Goal: Information Seeking & Learning: Compare options

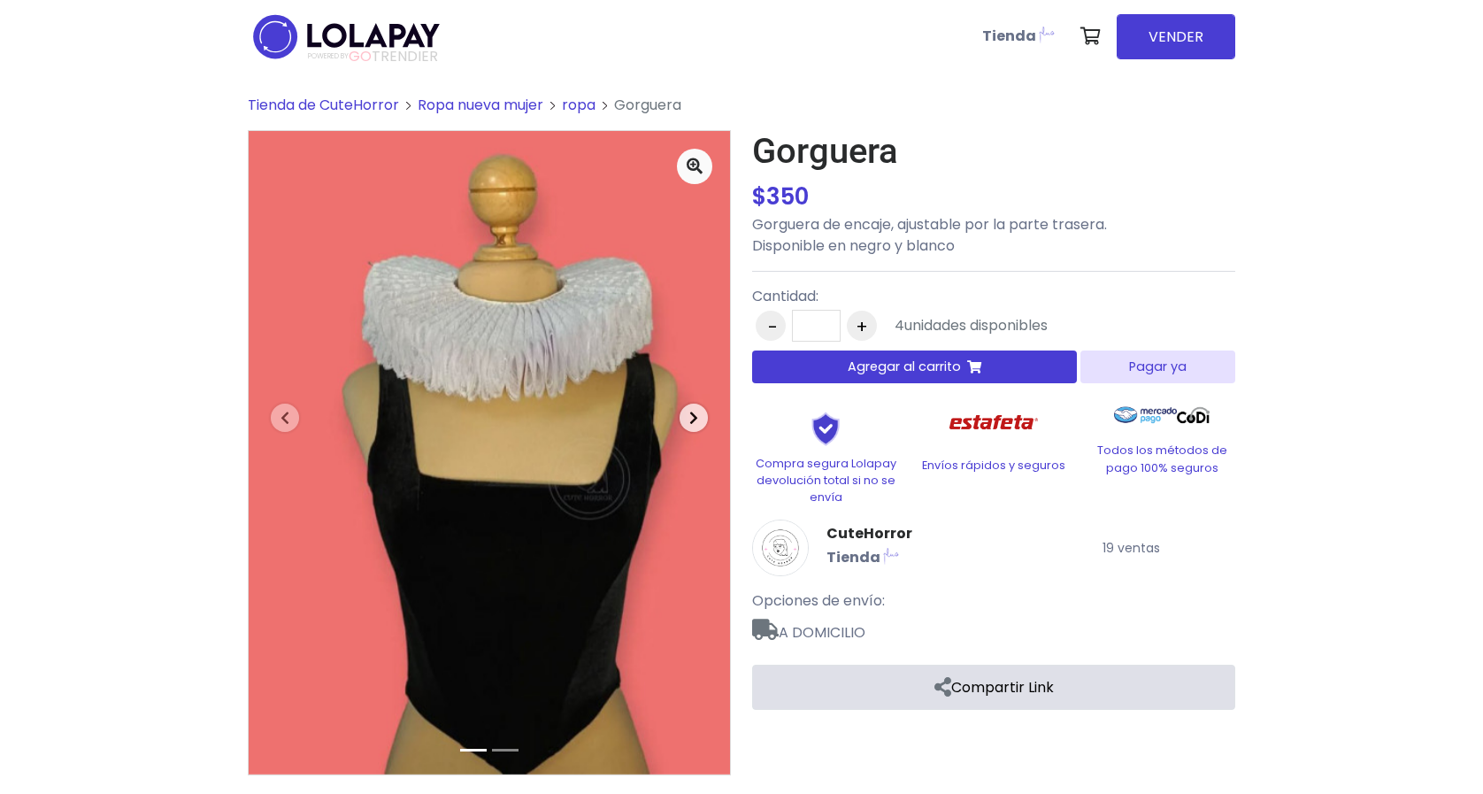
click at [697, 412] on icon "button" at bounding box center [693, 418] width 9 height 14
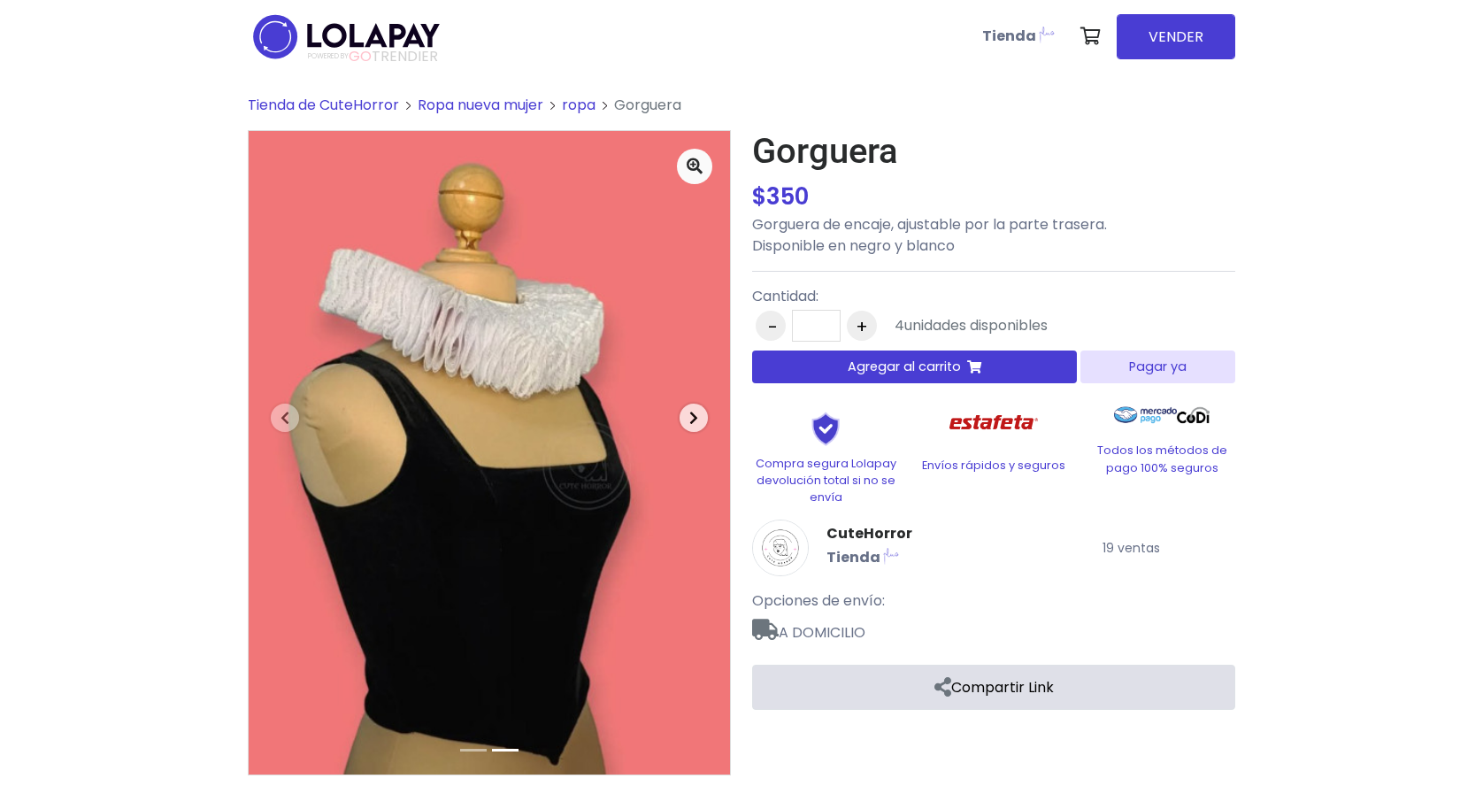
click at [693, 414] on icon "button" at bounding box center [693, 418] width 9 height 14
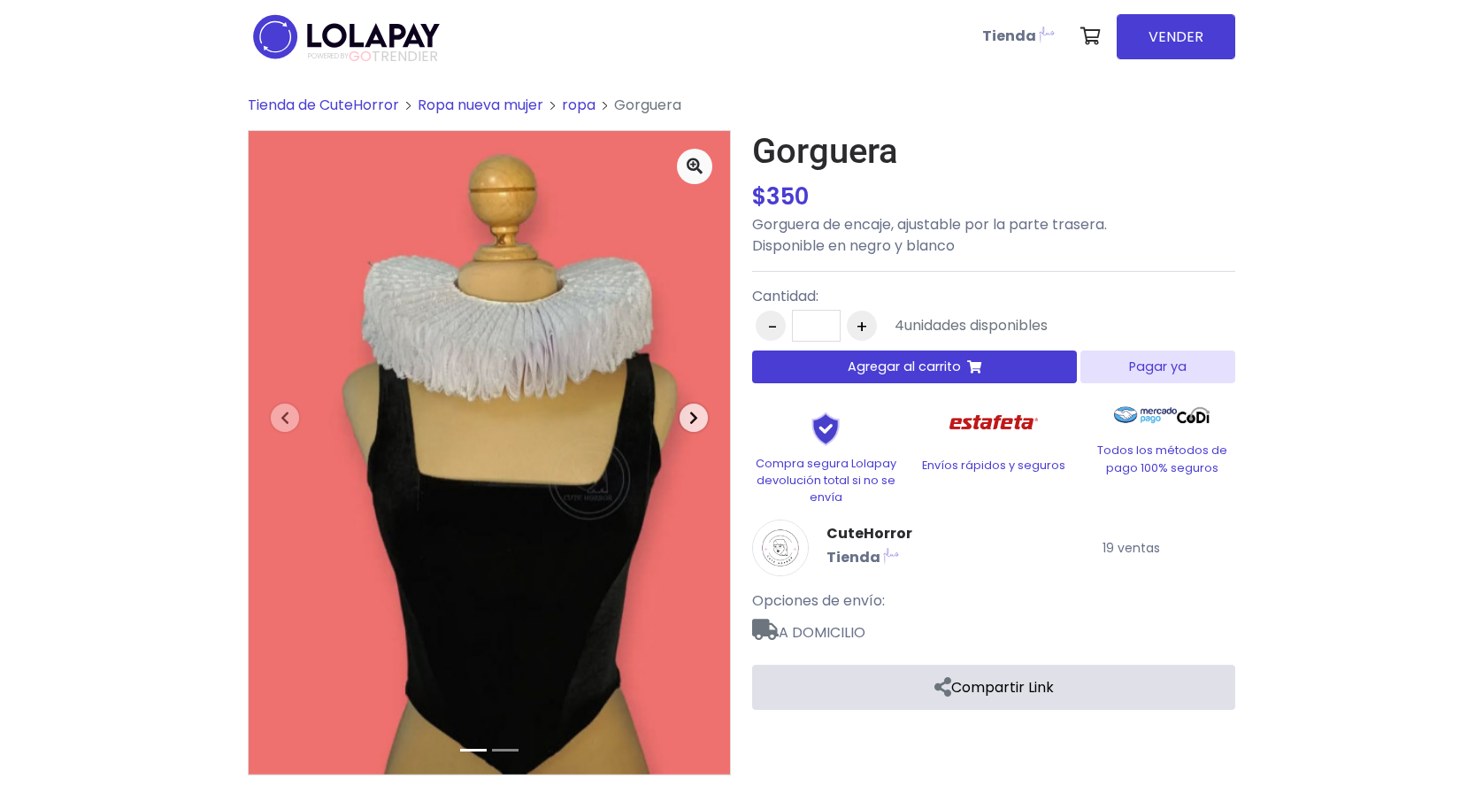
click at [690, 413] on icon "button" at bounding box center [693, 418] width 9 height 14
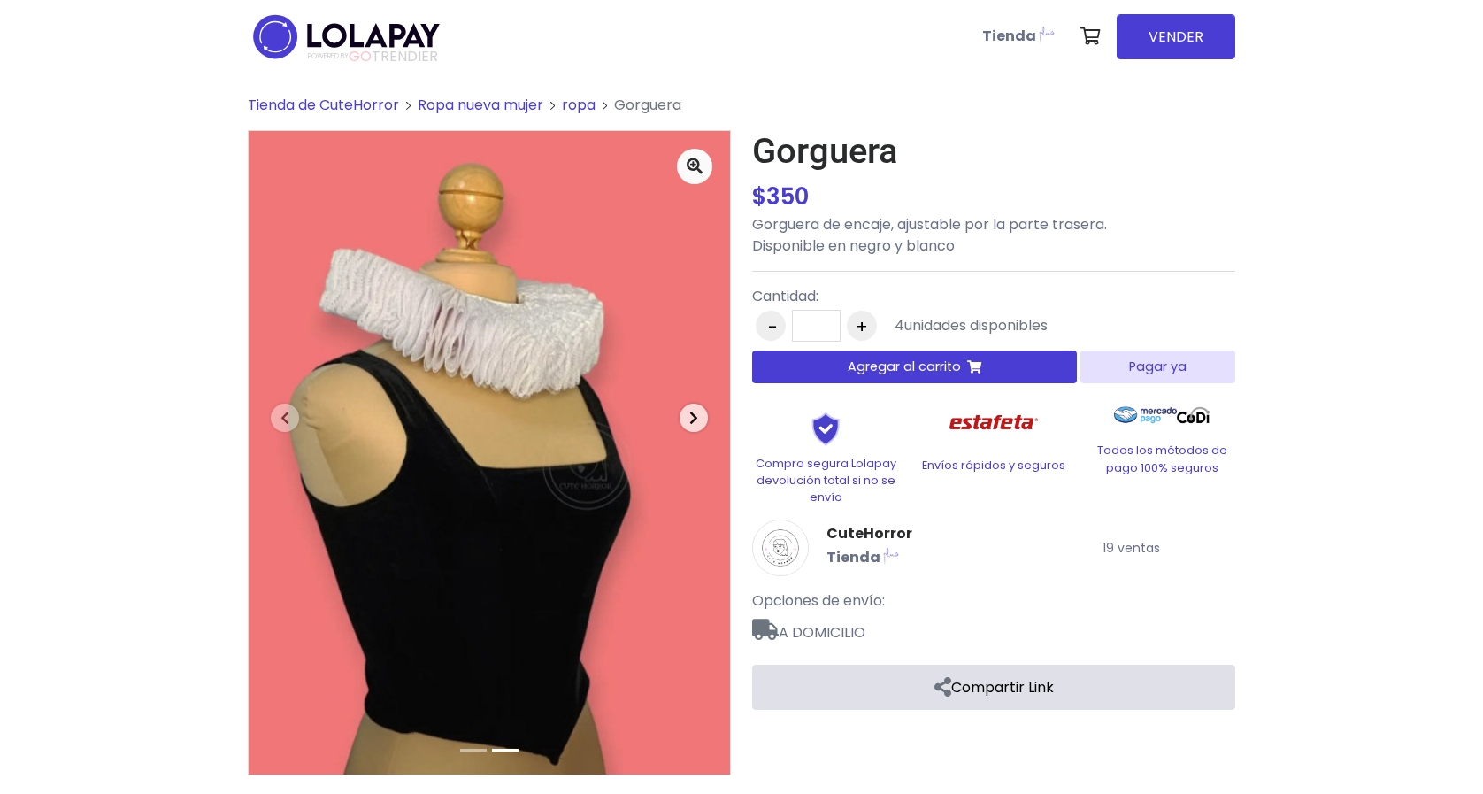
click at [690, 413] on icon "button" at bounding box center [693, 418] width 9 height 14
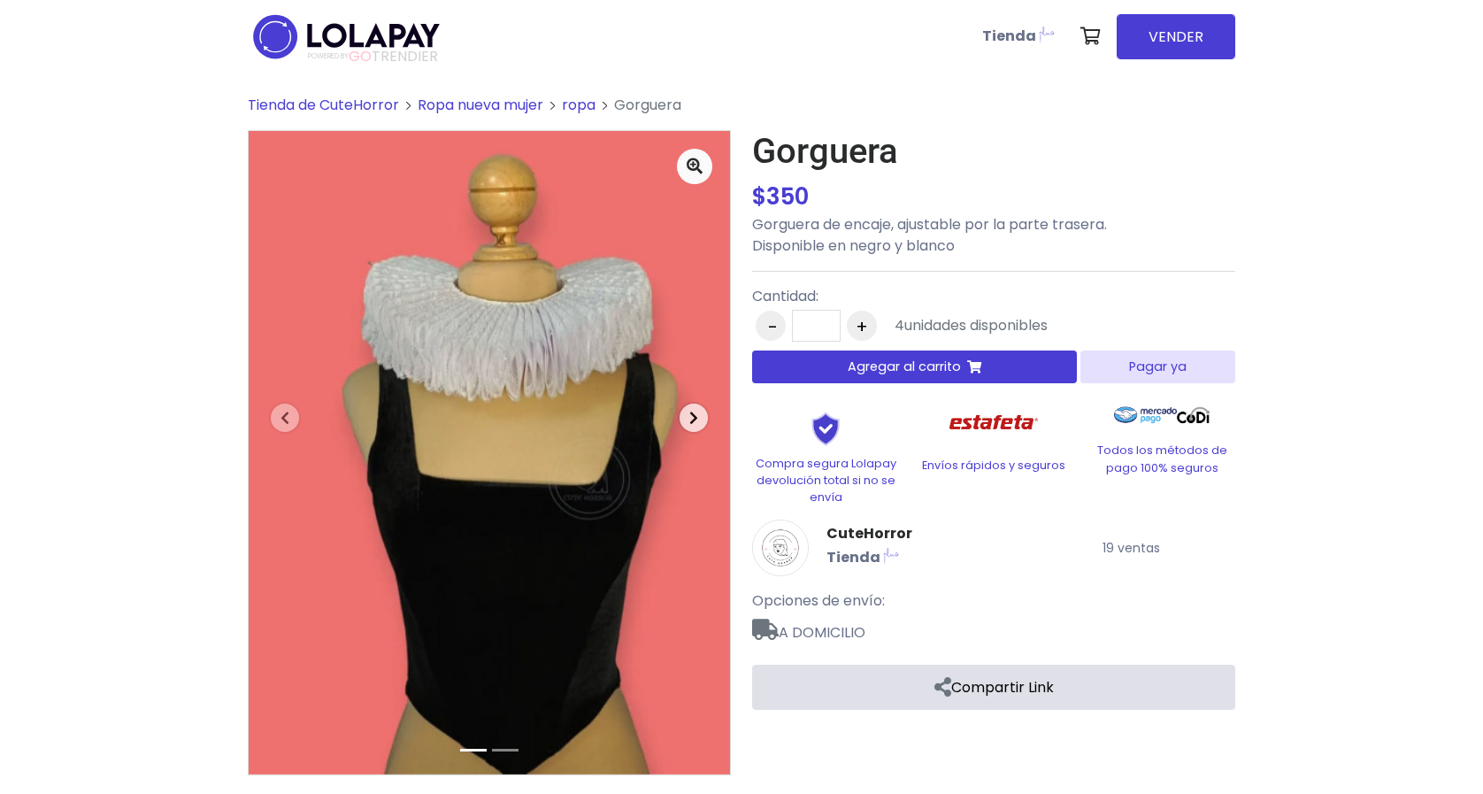
click at [690, 413] on icon "button" at bounding box center [693, 418] width 9 height 14
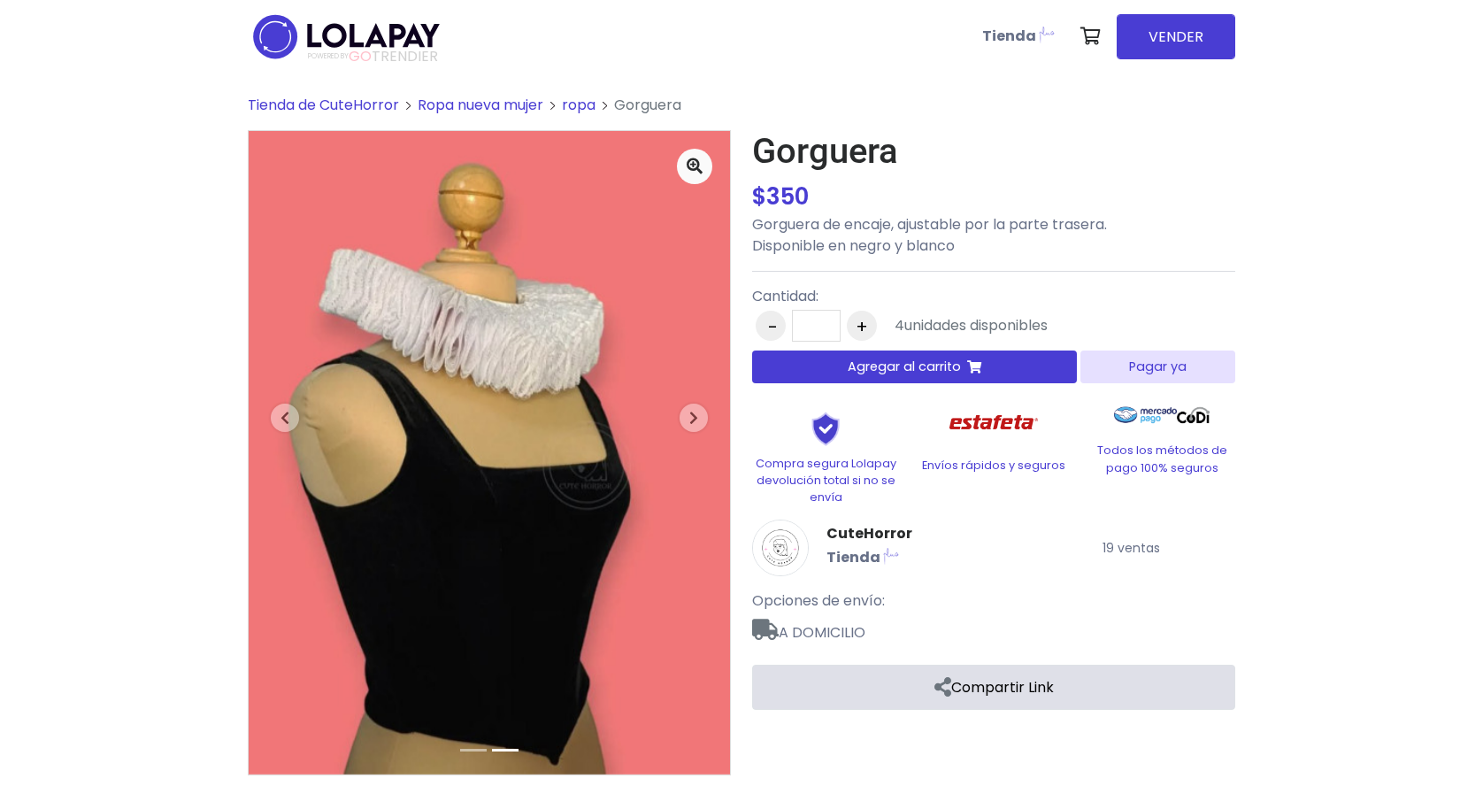
click at [356, 103] on span "Tienda de CuteHorror" at bounding box center [323, 105] width 151 height 20
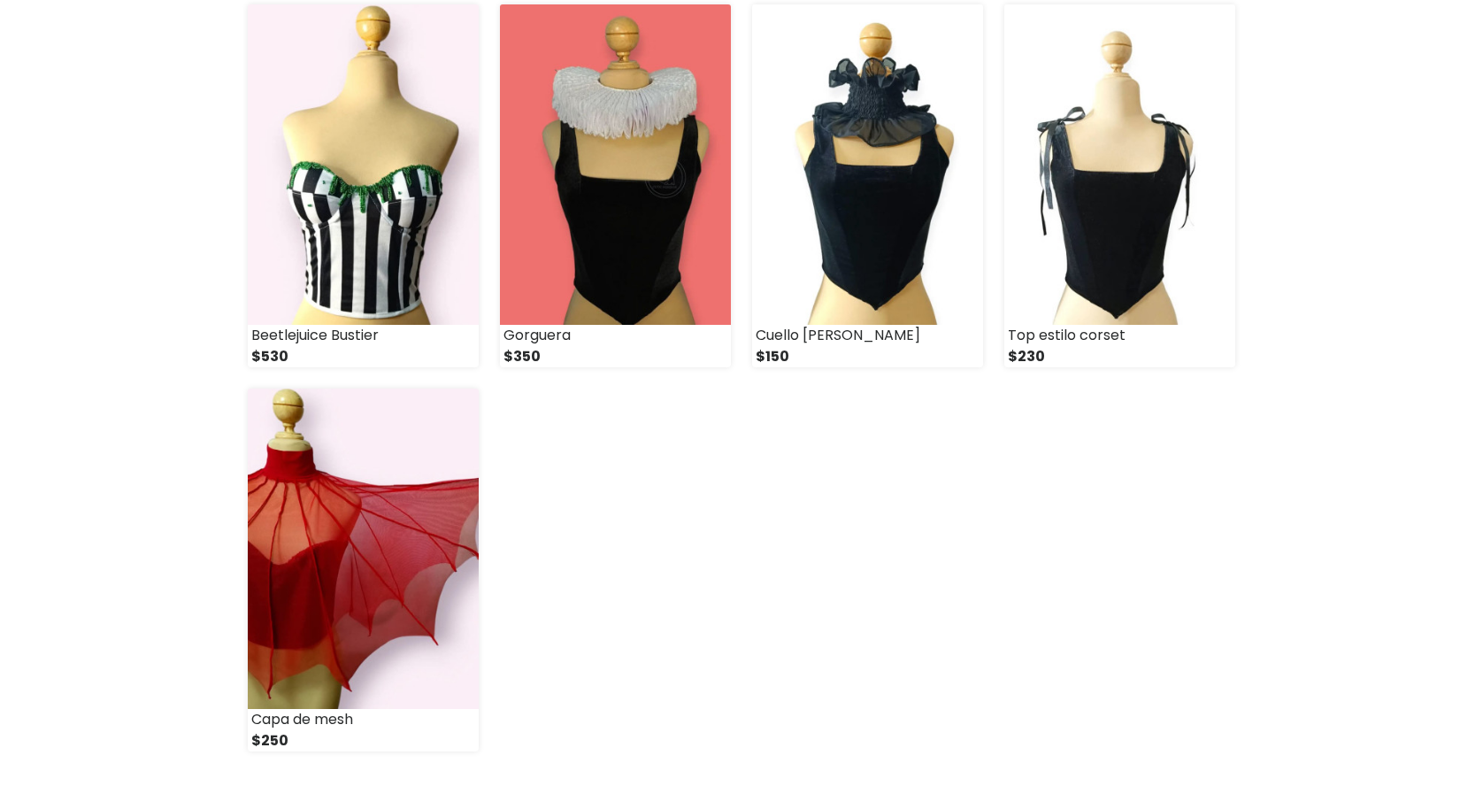
scroll to position [2314, 0]
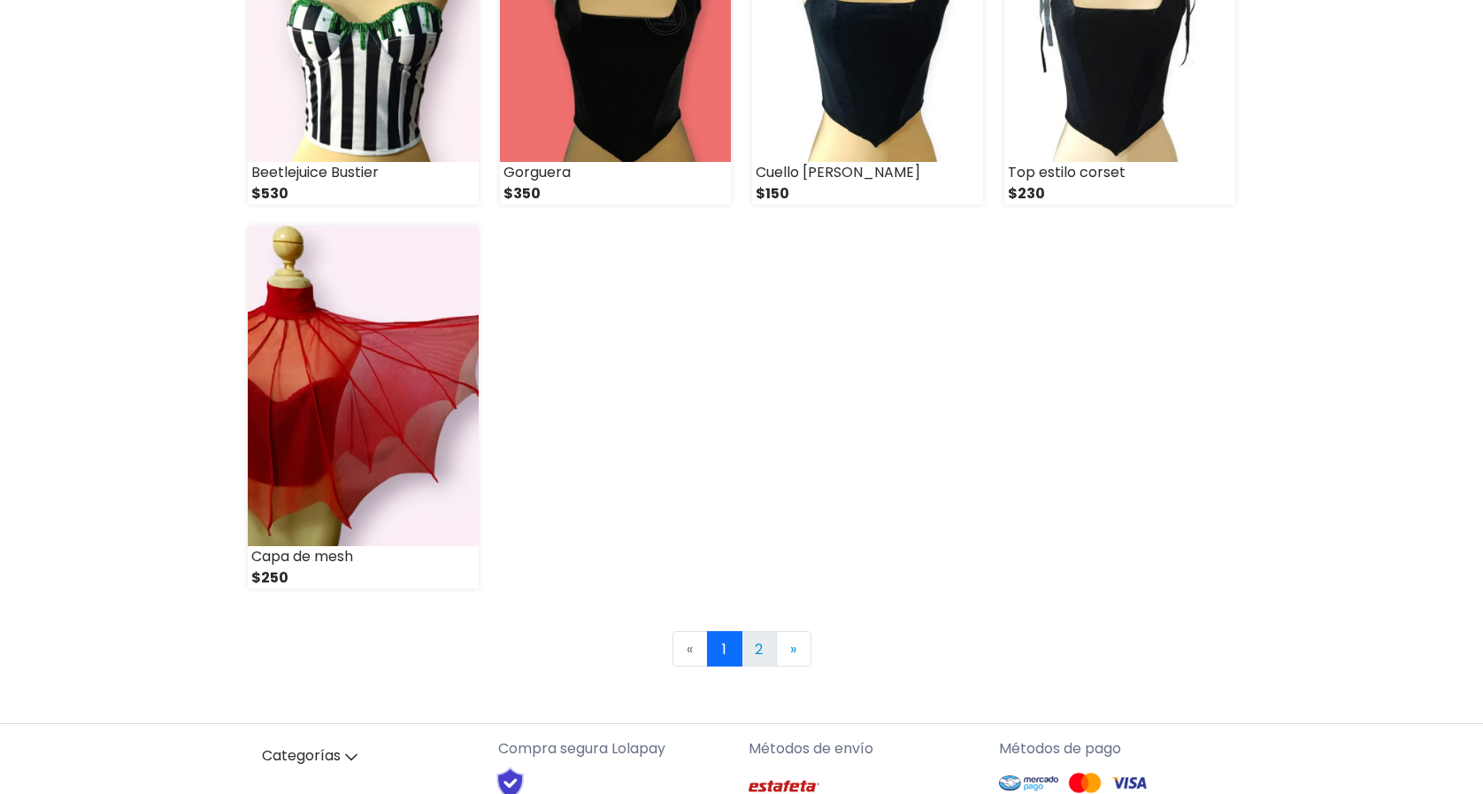
click at [758, 643] on link "2" at bounding box center [759, 648] width 35 height 35
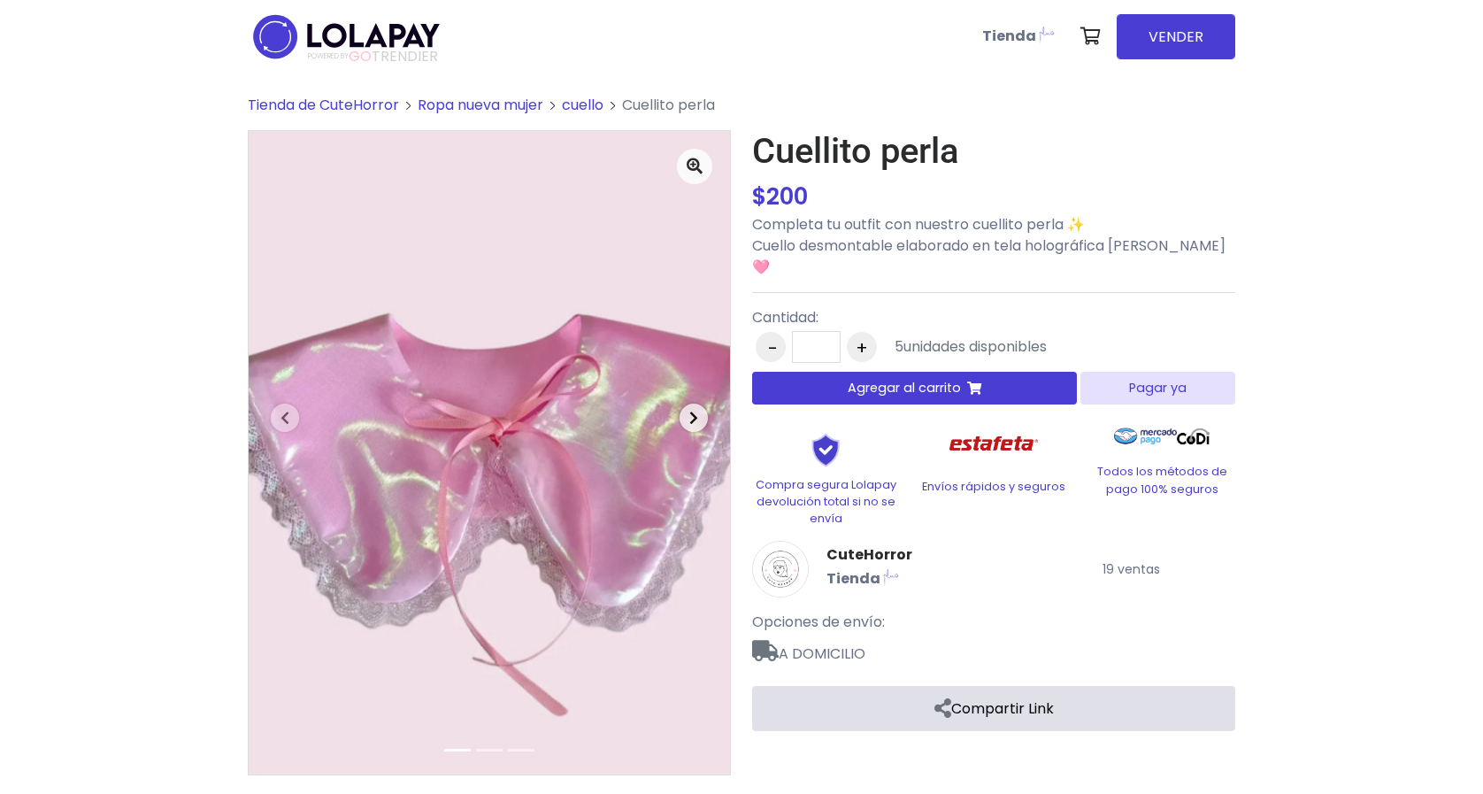
click at [704, 417] on span "button" at bounding box center [694, 418] width 28 height 28
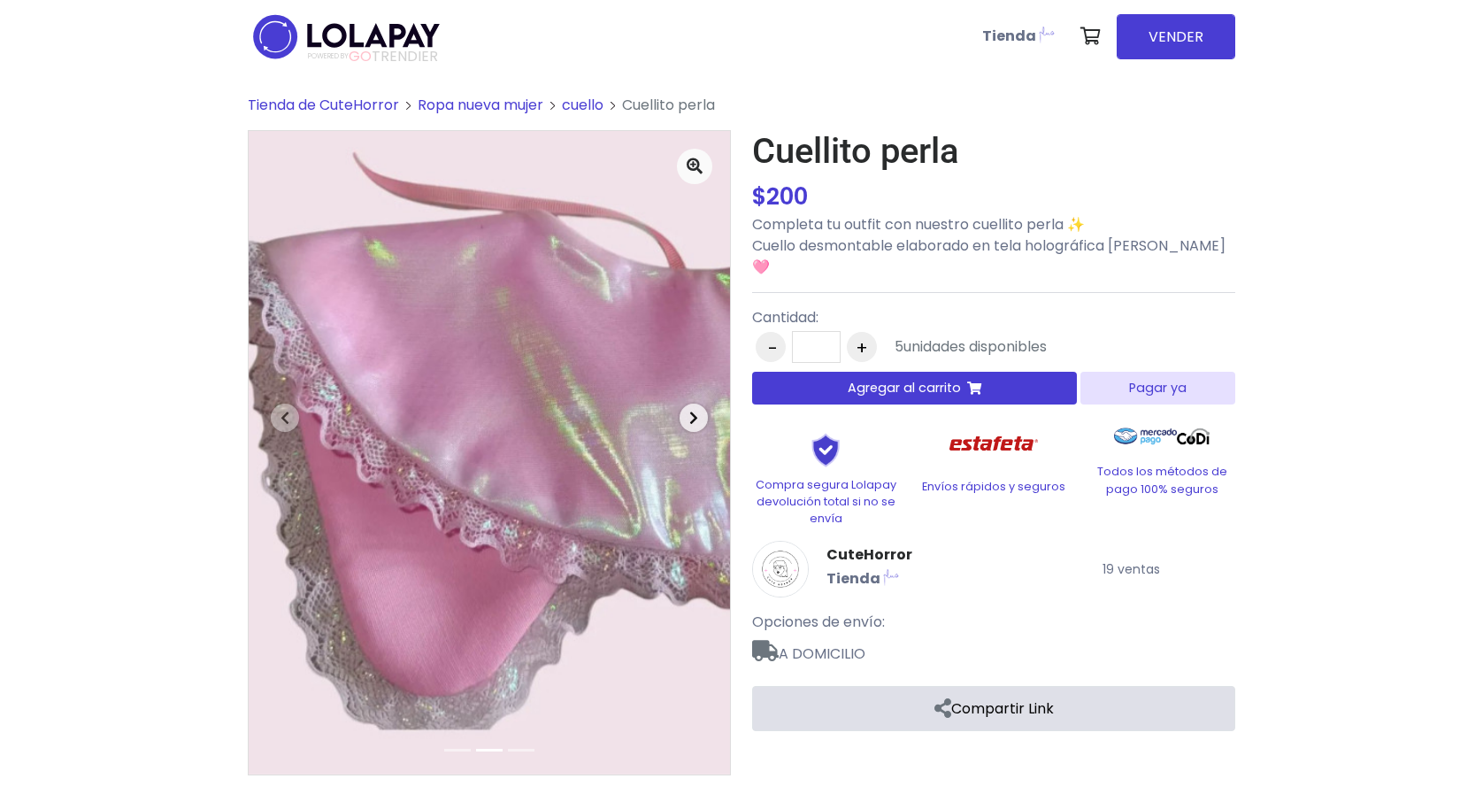
click at [704, 413] on span "button" at bounding box center [694, 418] width 28 height 28
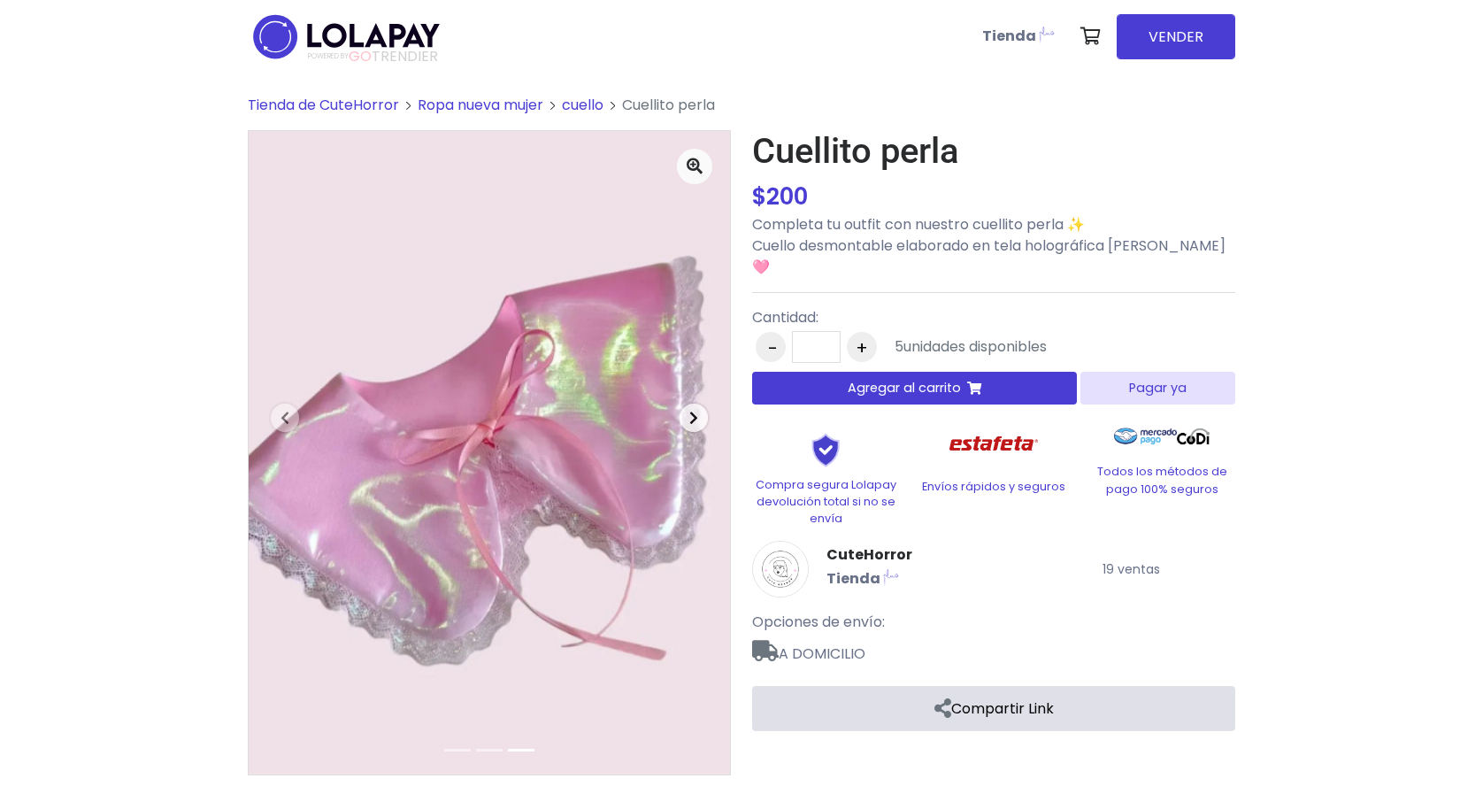
click at [704, 413] on span "button" at bounding box center [694, 418] width 28 height 28
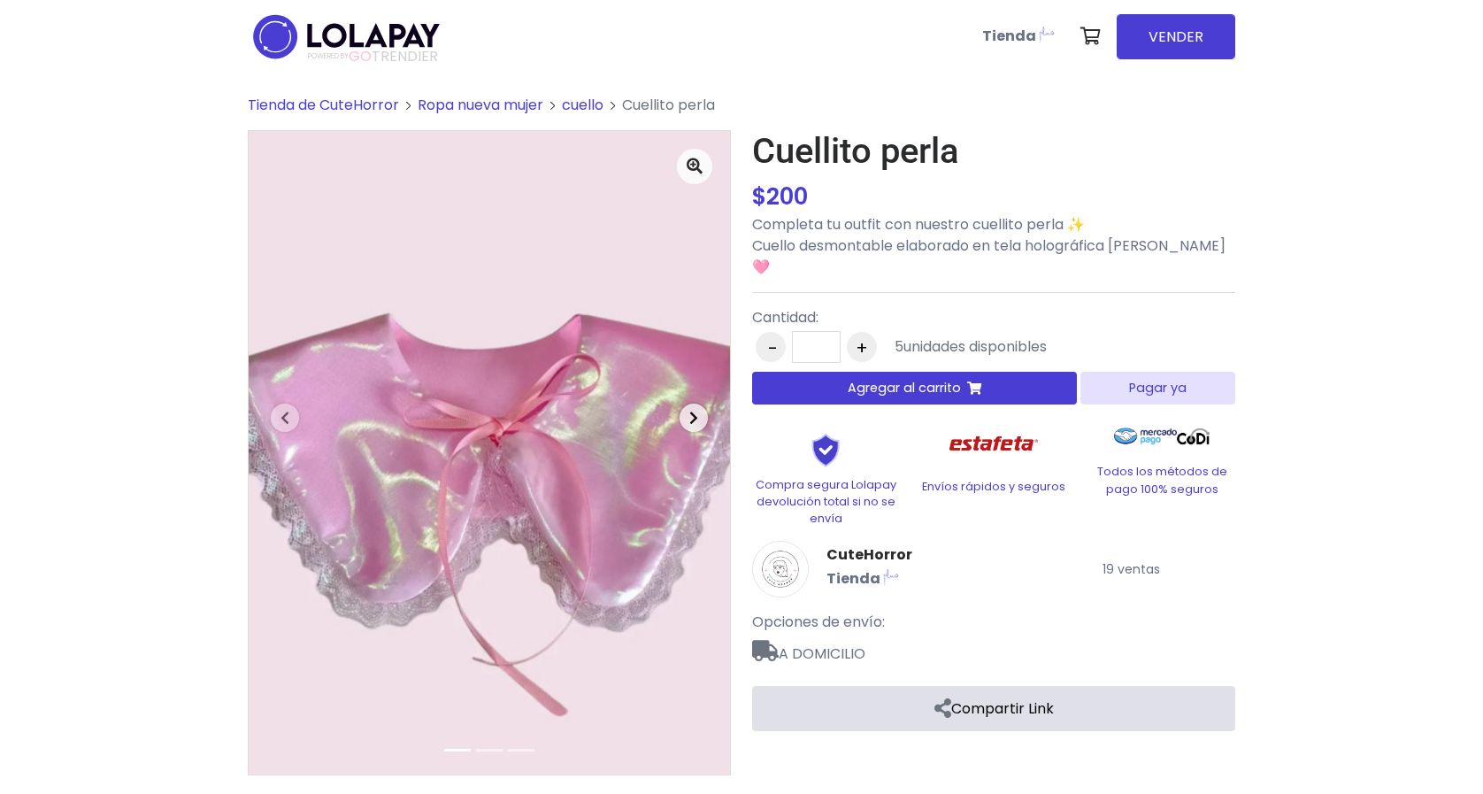
click at [703, 413] on span "button" at bounding box center [694, 418] width 28 height 28
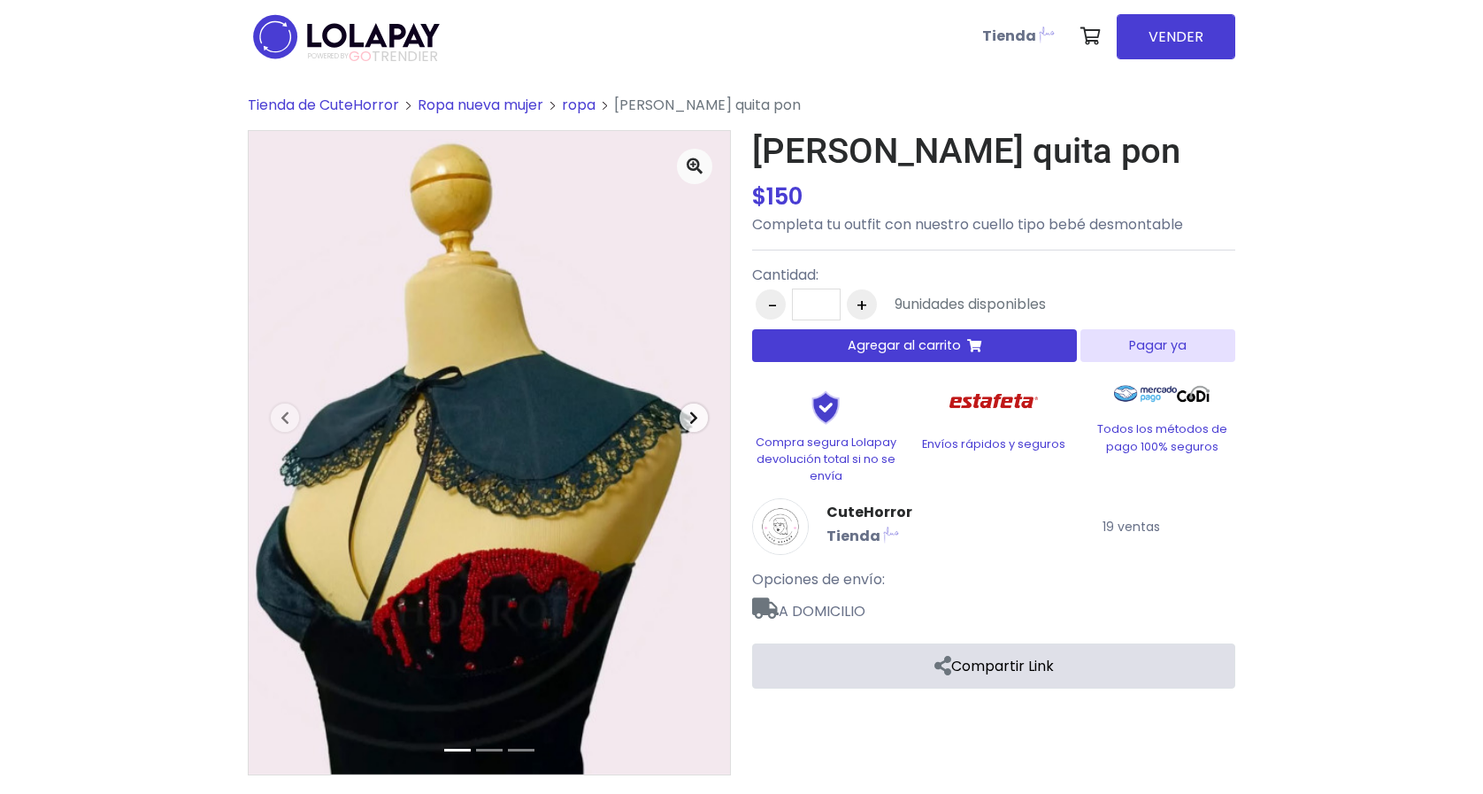
click at [690, 416] on icon "button" at bounding box center [693, 418] width 9 height 14
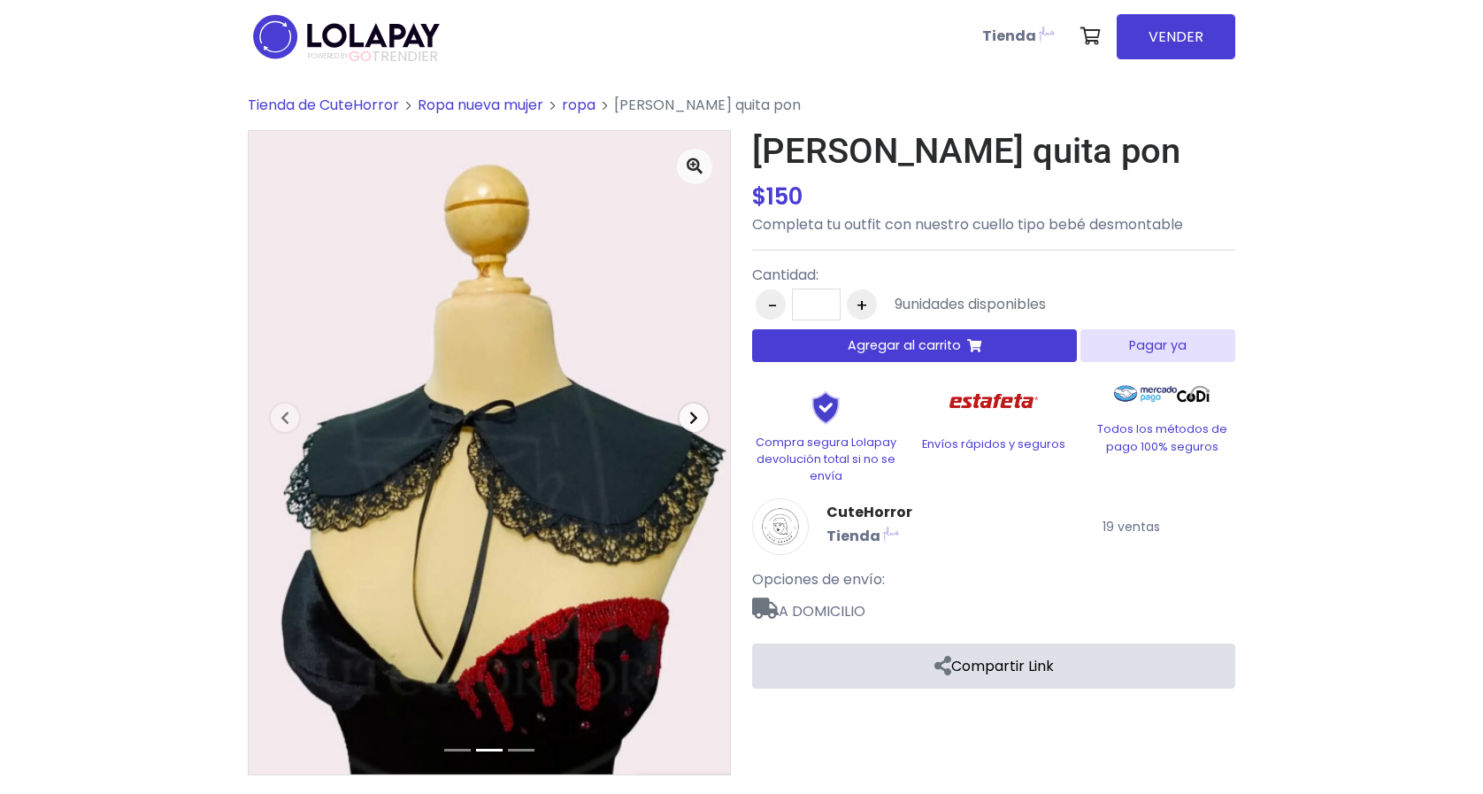
click at [692, 415] on icon "button" at bounding box center [693, 418] width 9 height 14
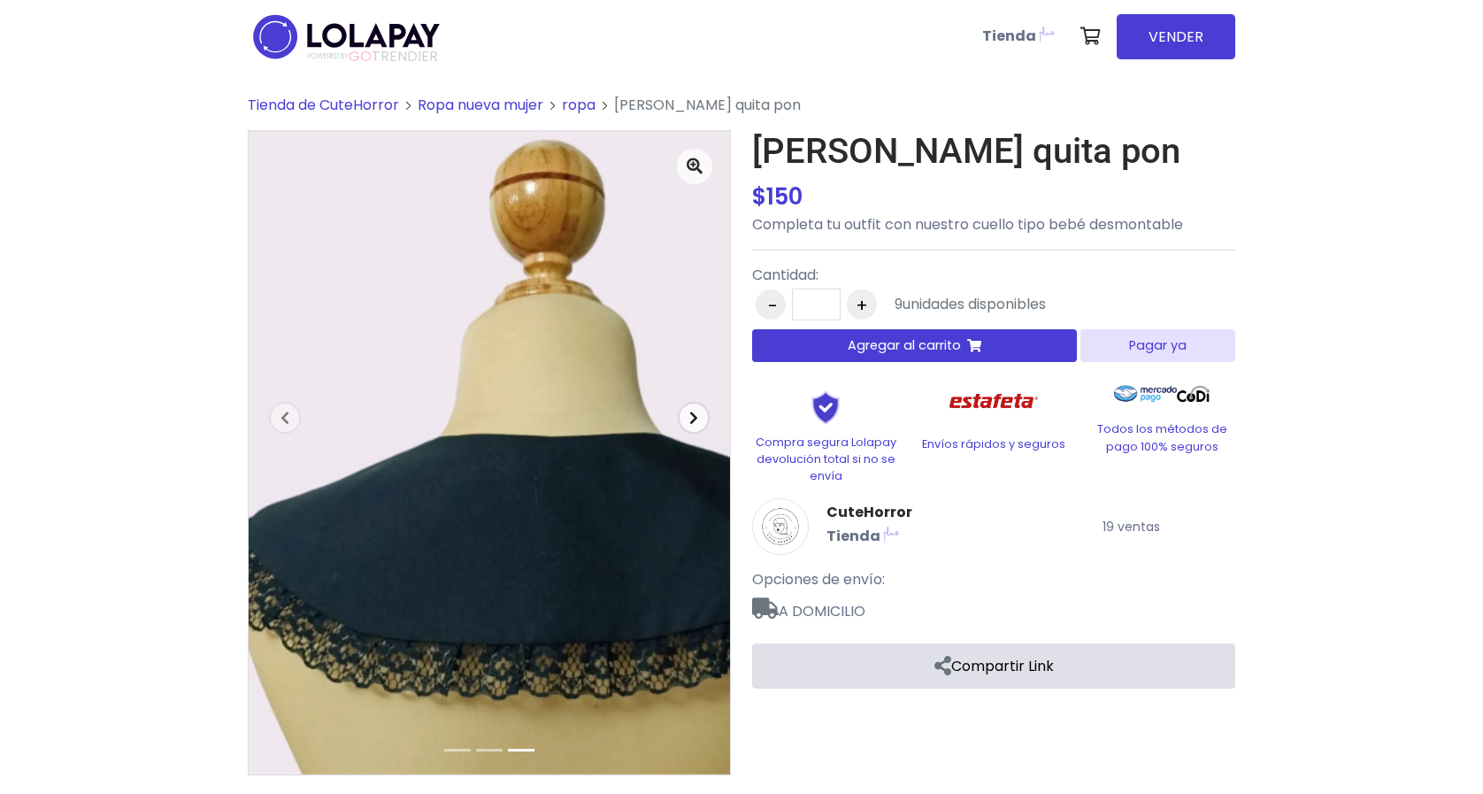
click at [693, 415] on icon "button" at bounding box center [693, 418] width 9 height 14
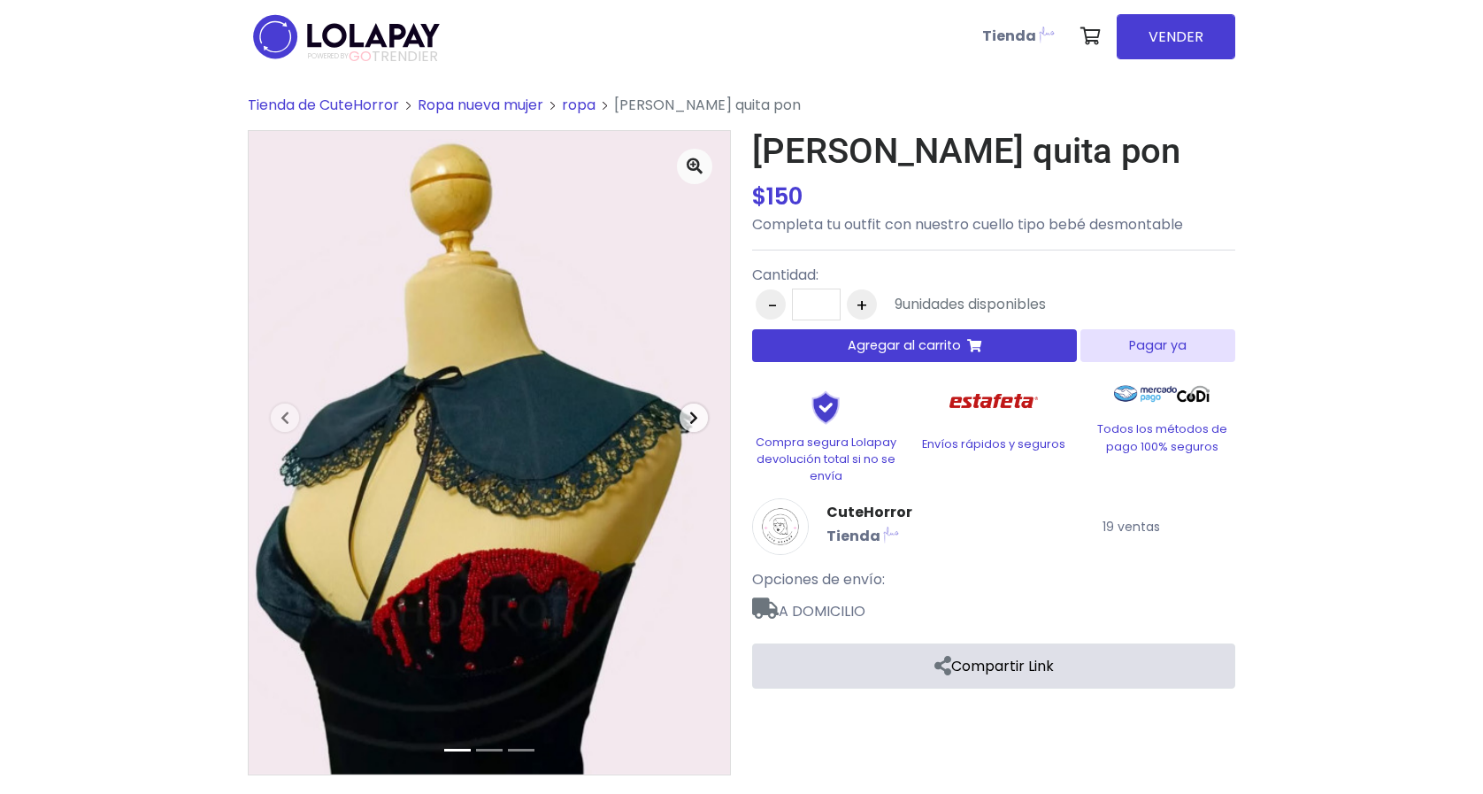
click at [693, 416] on icon "button" at bounding box center [693, 418] width 9 height 14
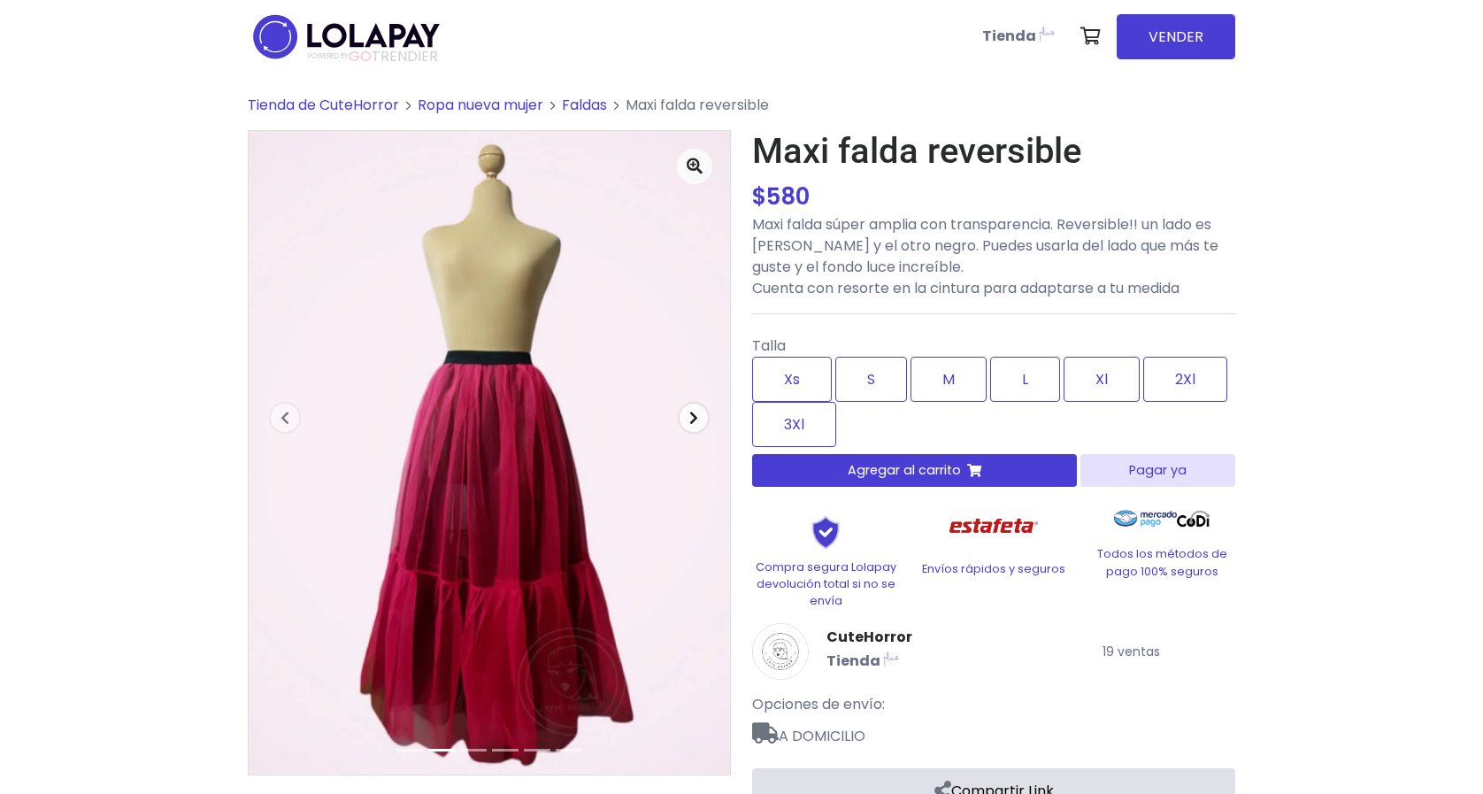
click at [695, 423] on icon "button" at bounding box center [693, 418] width 9 height 14
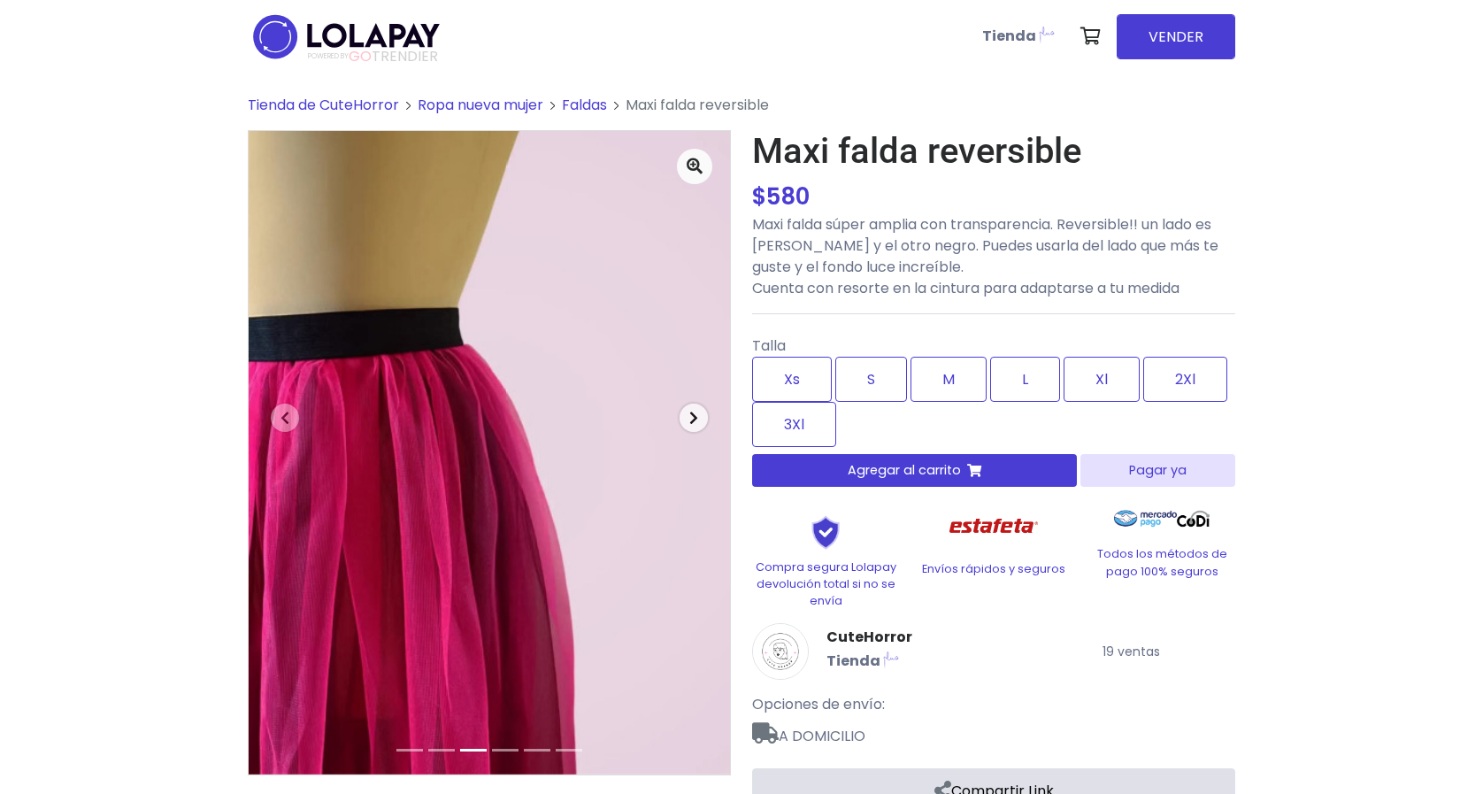
click at [693, 426] on span "button" at bounding box center [694, 418] width 28 height 28
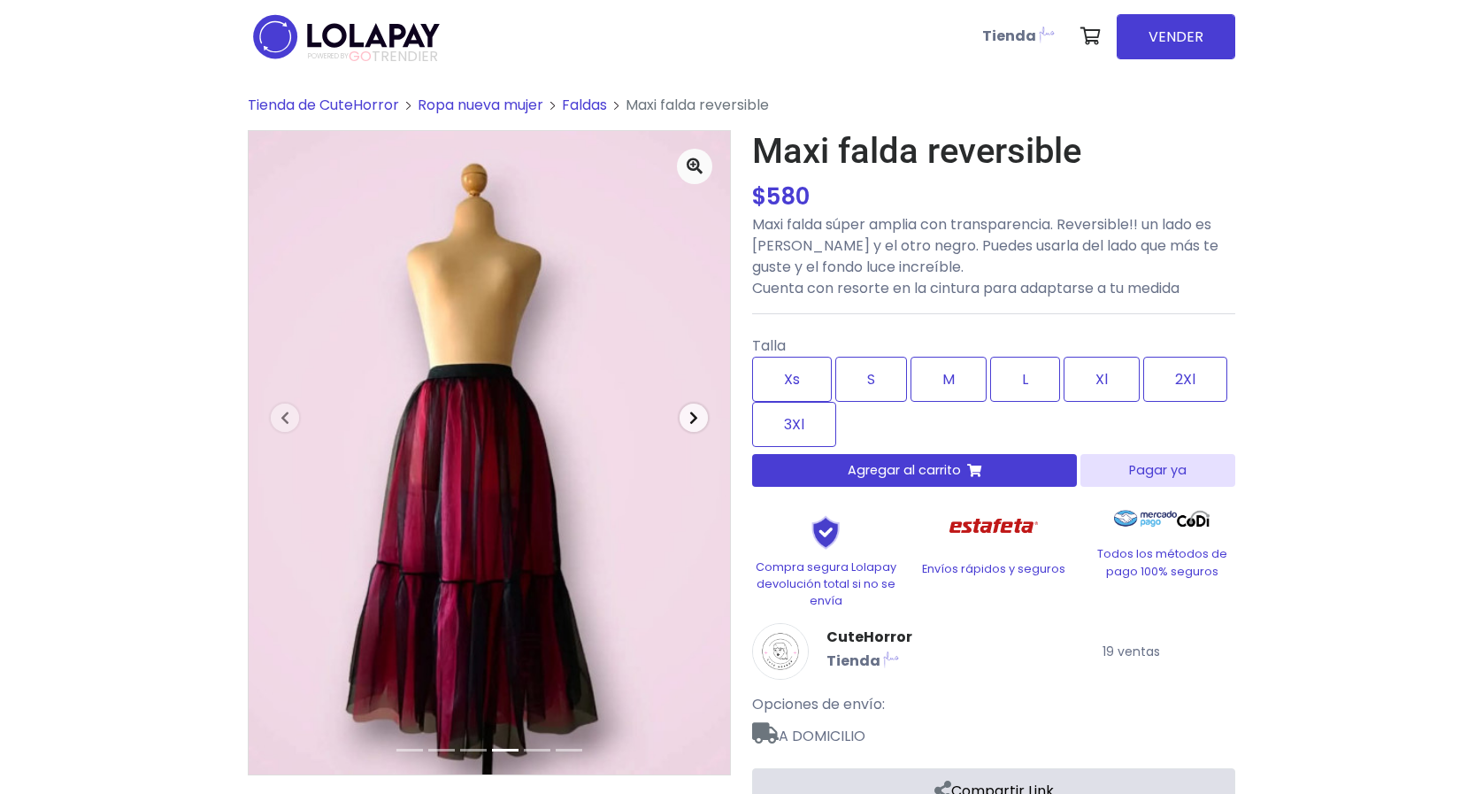
click at [694, 428] on span "button" at bounding box center [694, 418] width 28 height 28
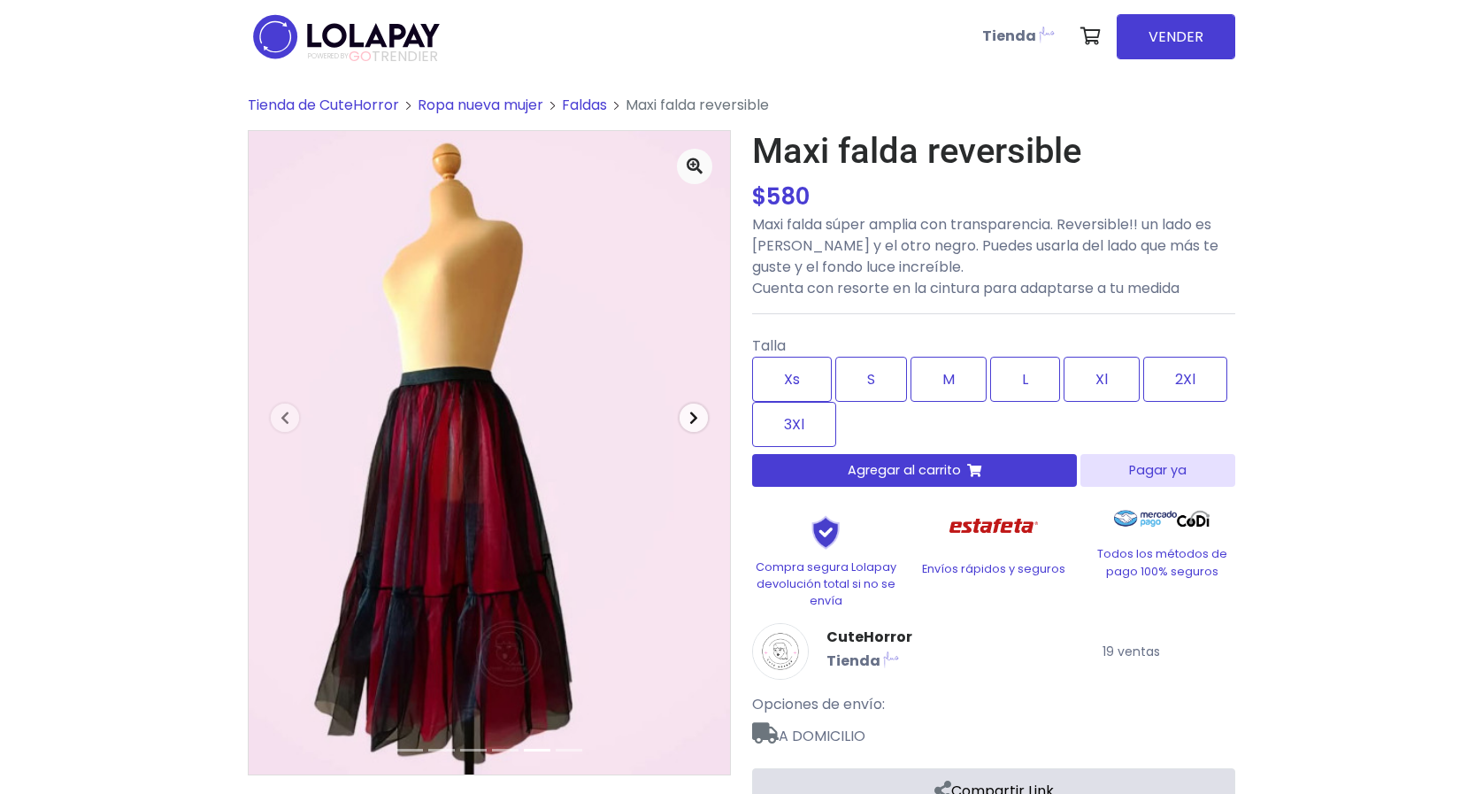
click at [693, 430] on span "button" at bounding box center [694, 418] width 28 height 28
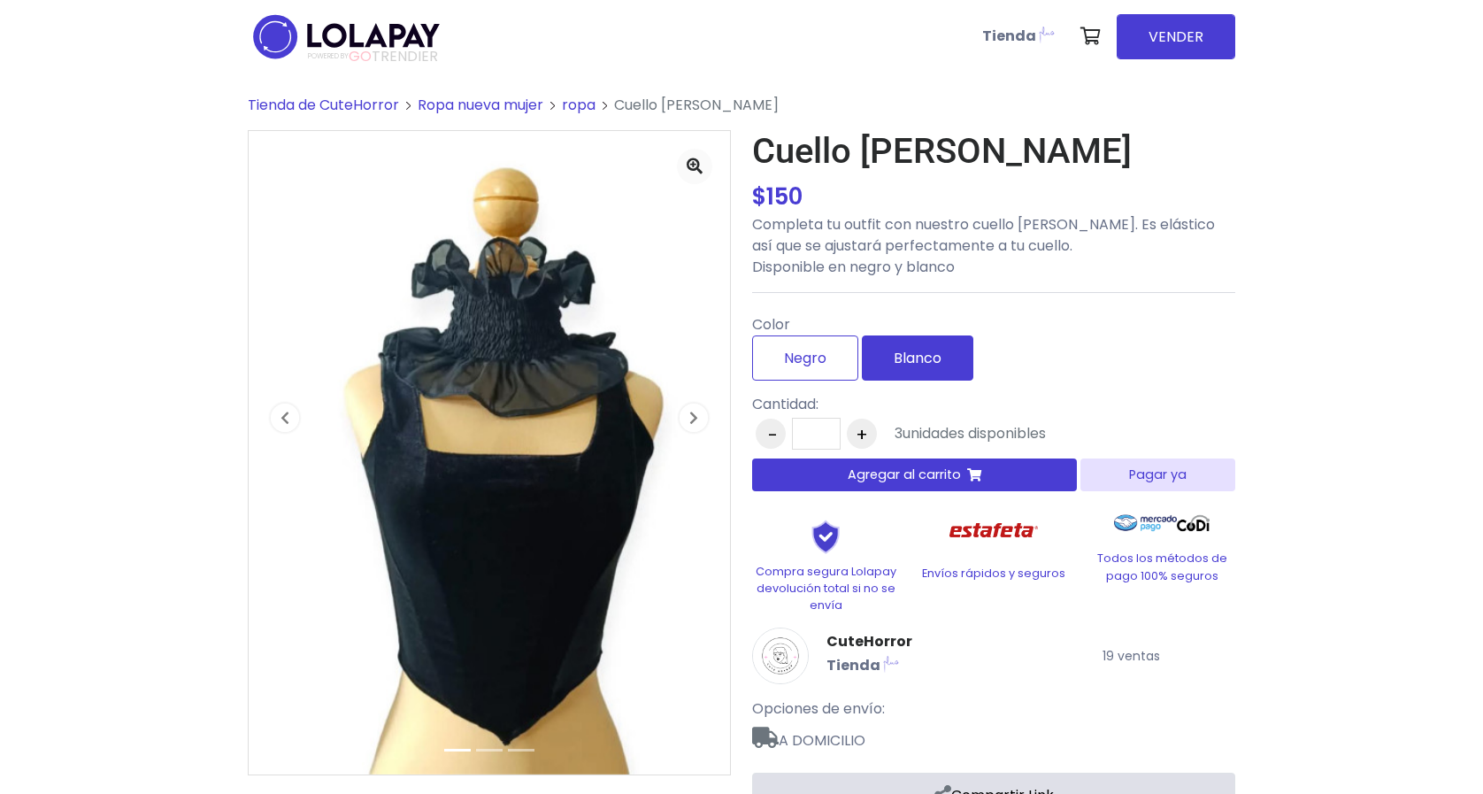
click at [908, 351] on label "Blanco" at bounding box center [918, 357] width 112 height 45
click at [803, 356] on label "Negro" at bounding box center [805, 357] width 106 height 45
click at [693, 418] on icon "button" at bounding box center [693, 418] width 9 height 14
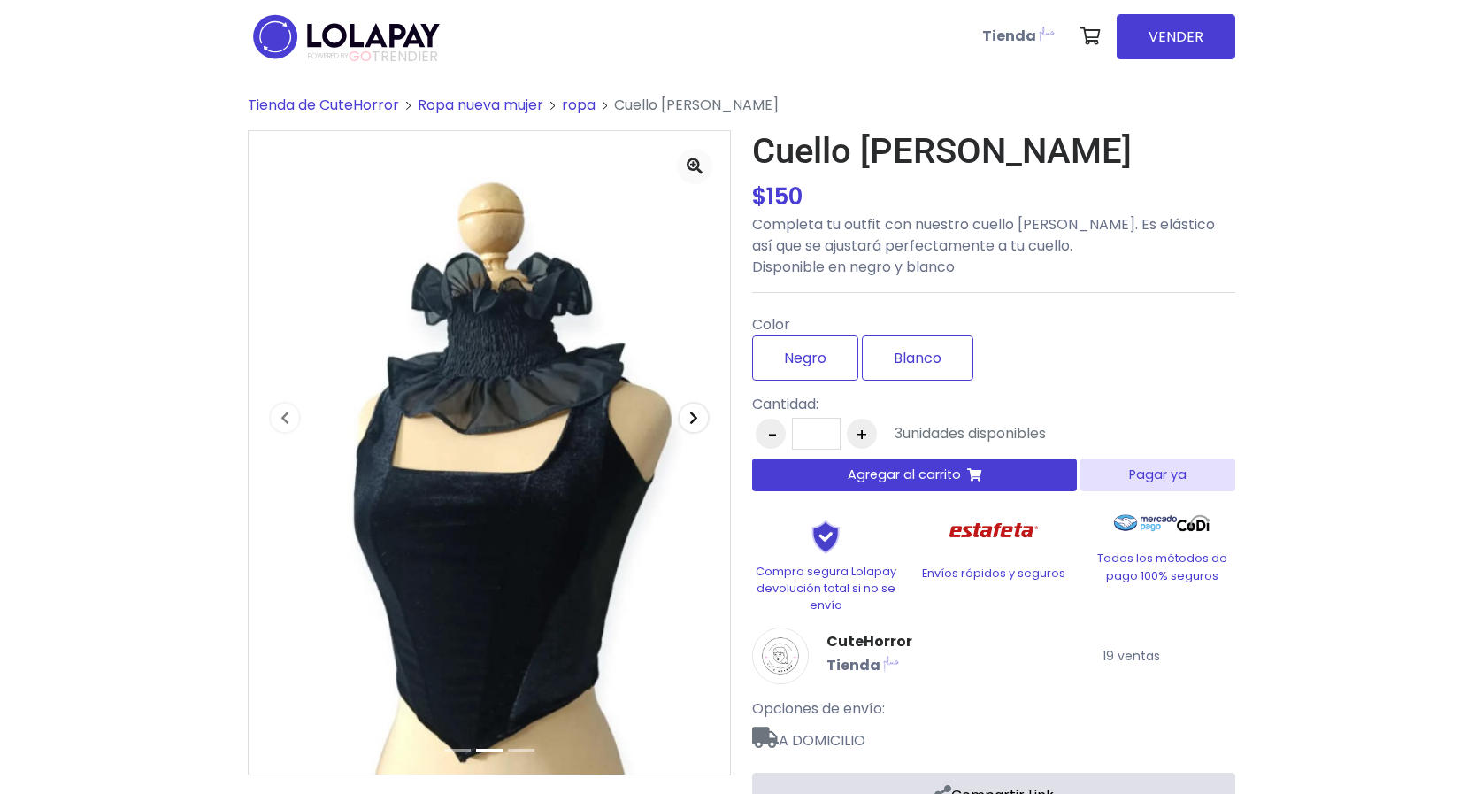
click at [693, 417] on icon "button" at bounding box center [693, 418] width 9 height 14
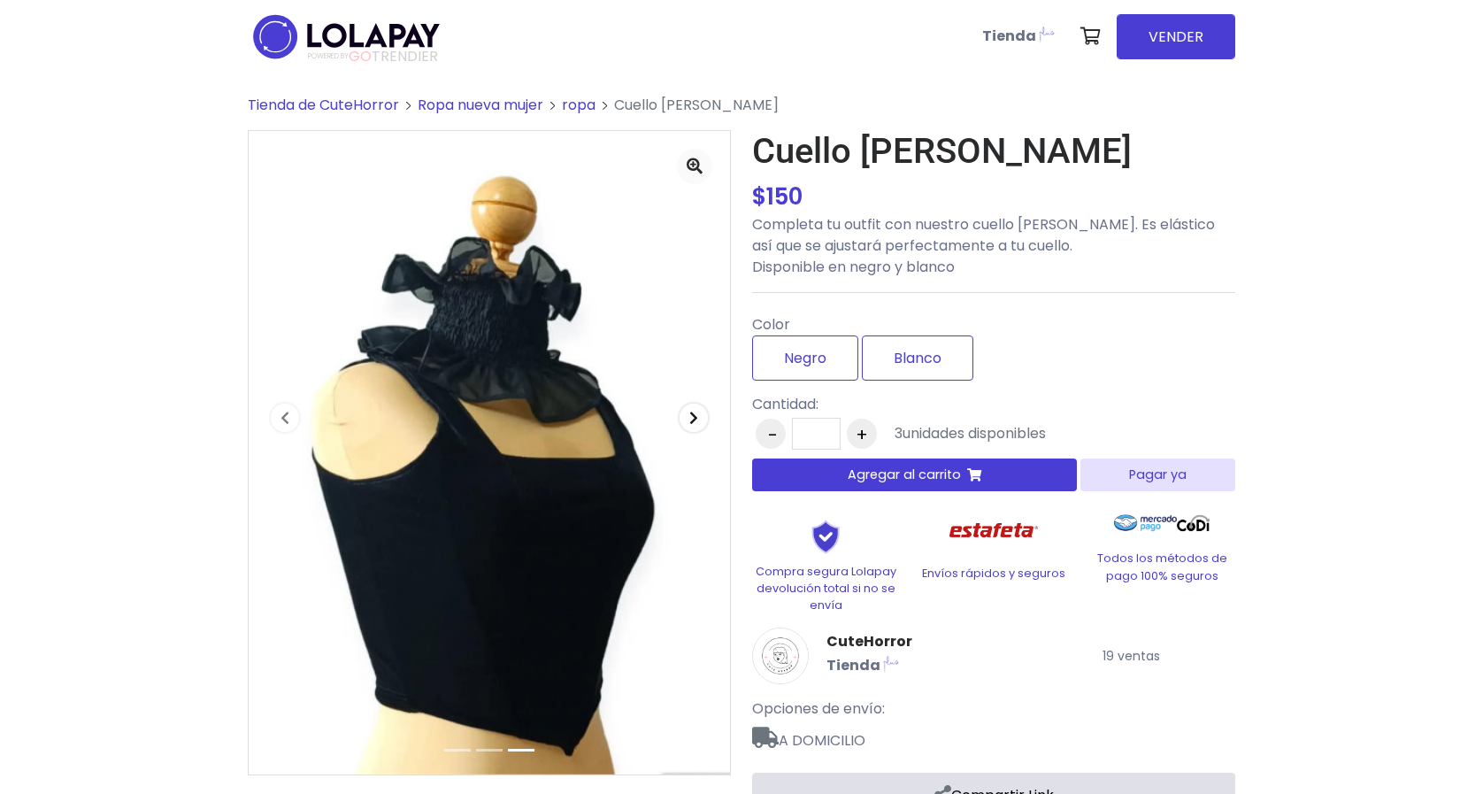
click at [691, 417] on icon "button" at bounding box center [693, 418] width 9 height 14
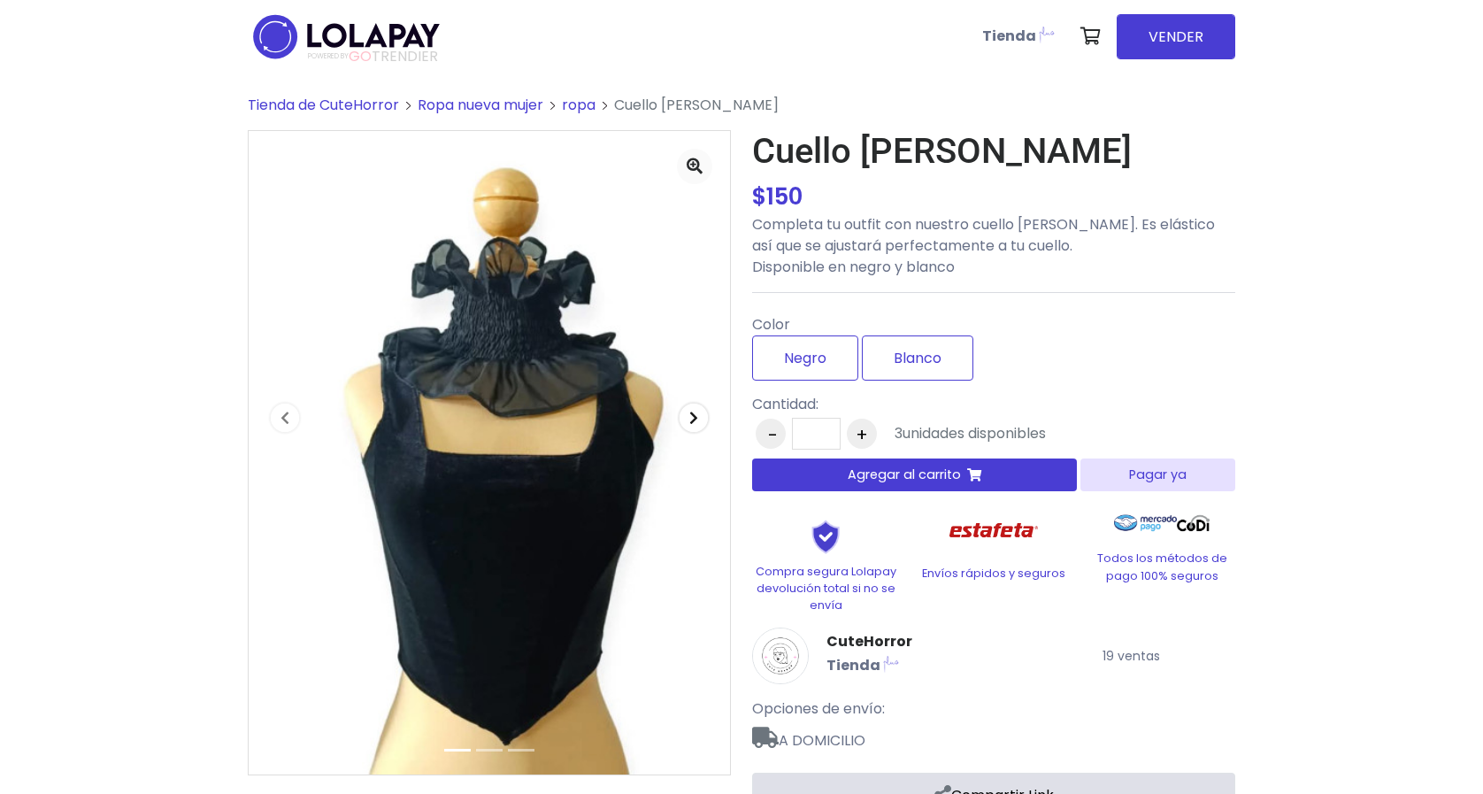
click at [688, 414] on span "button" at bounding box center [694, 418] width 28 height 28
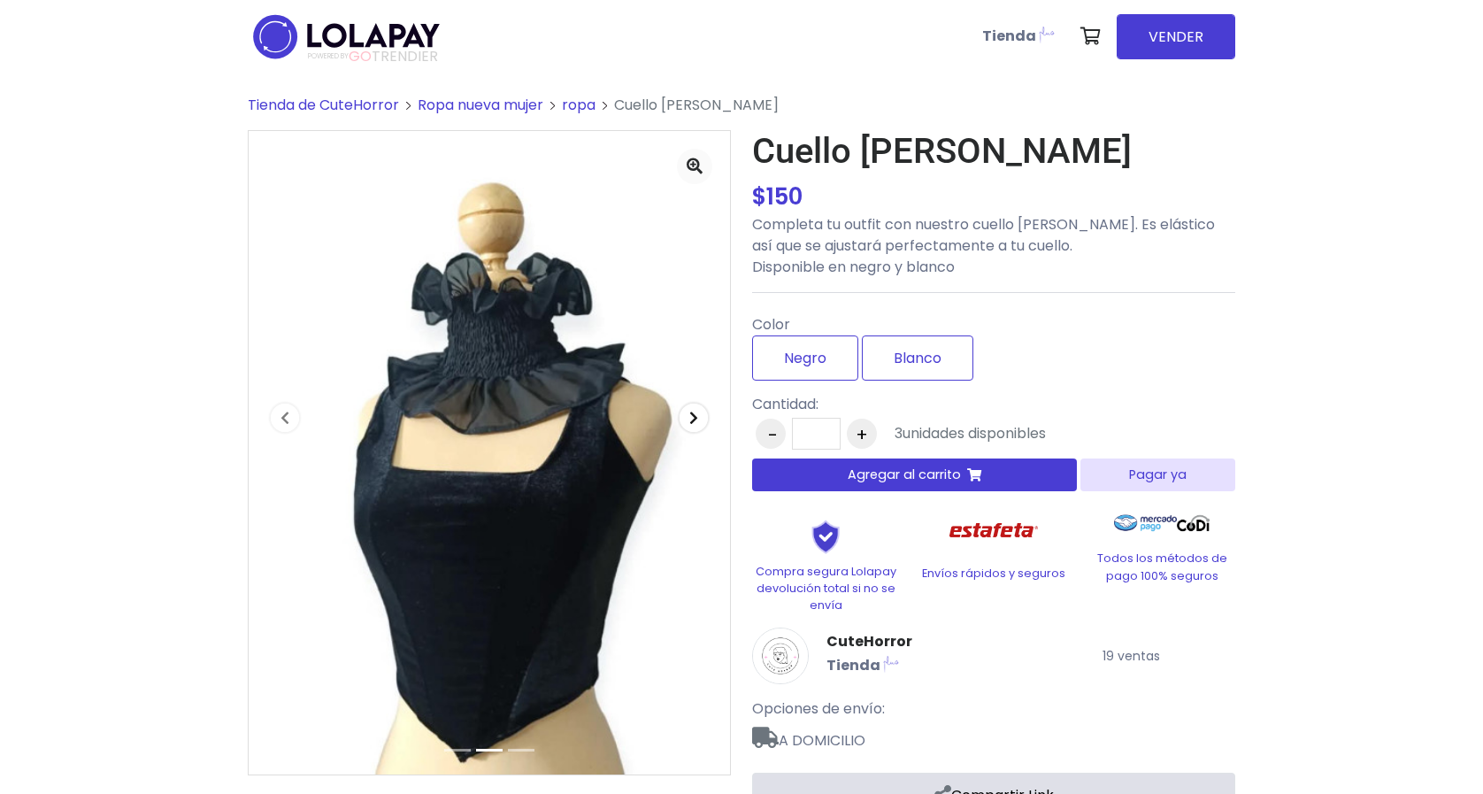
click at [688, 413] on span "button" at bounding box center [694, 418] width 28 height 28
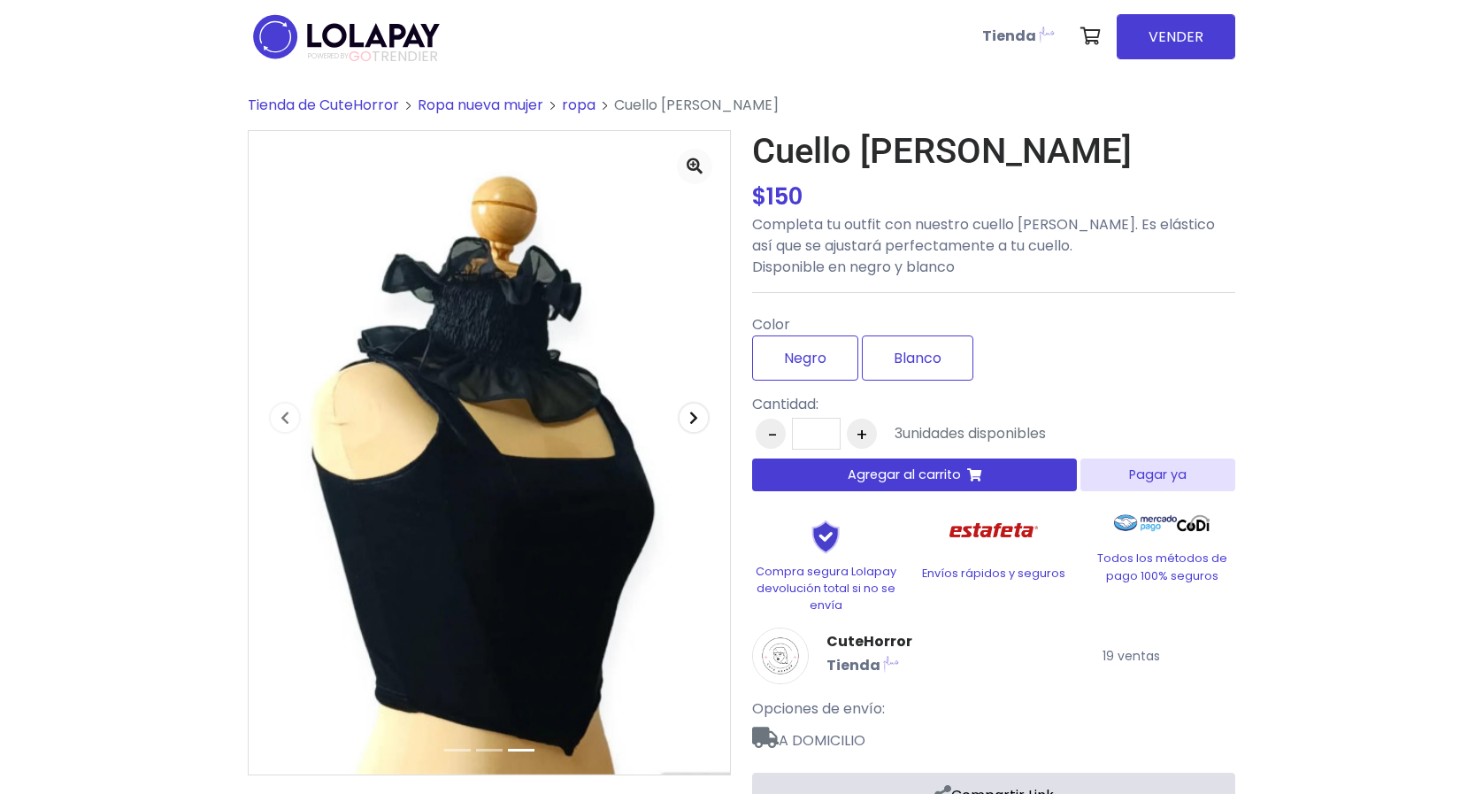
click at [689, 417] on span "button" at bounding box center [694, 418] width 28 height 28
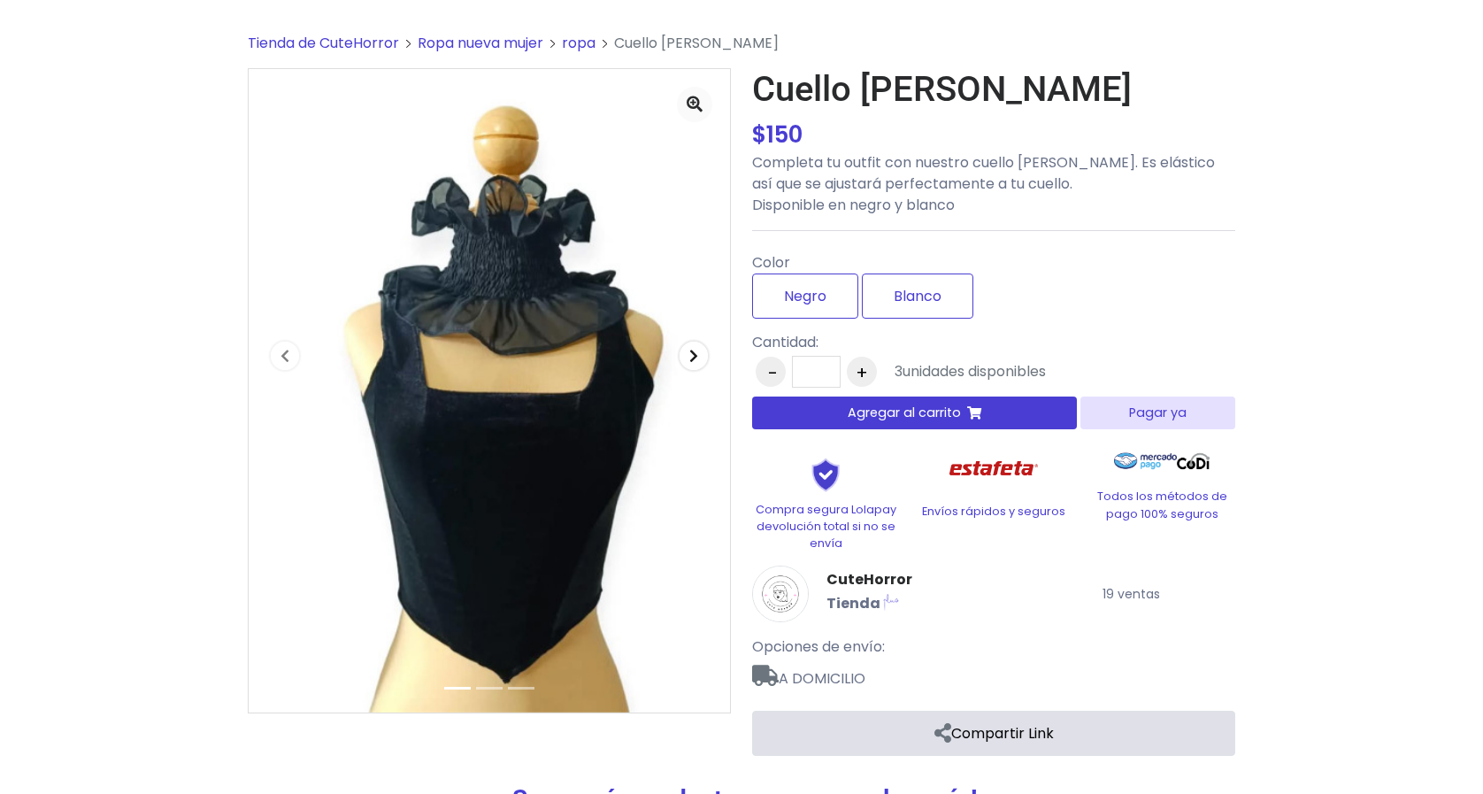
scroll to position [50, 0]
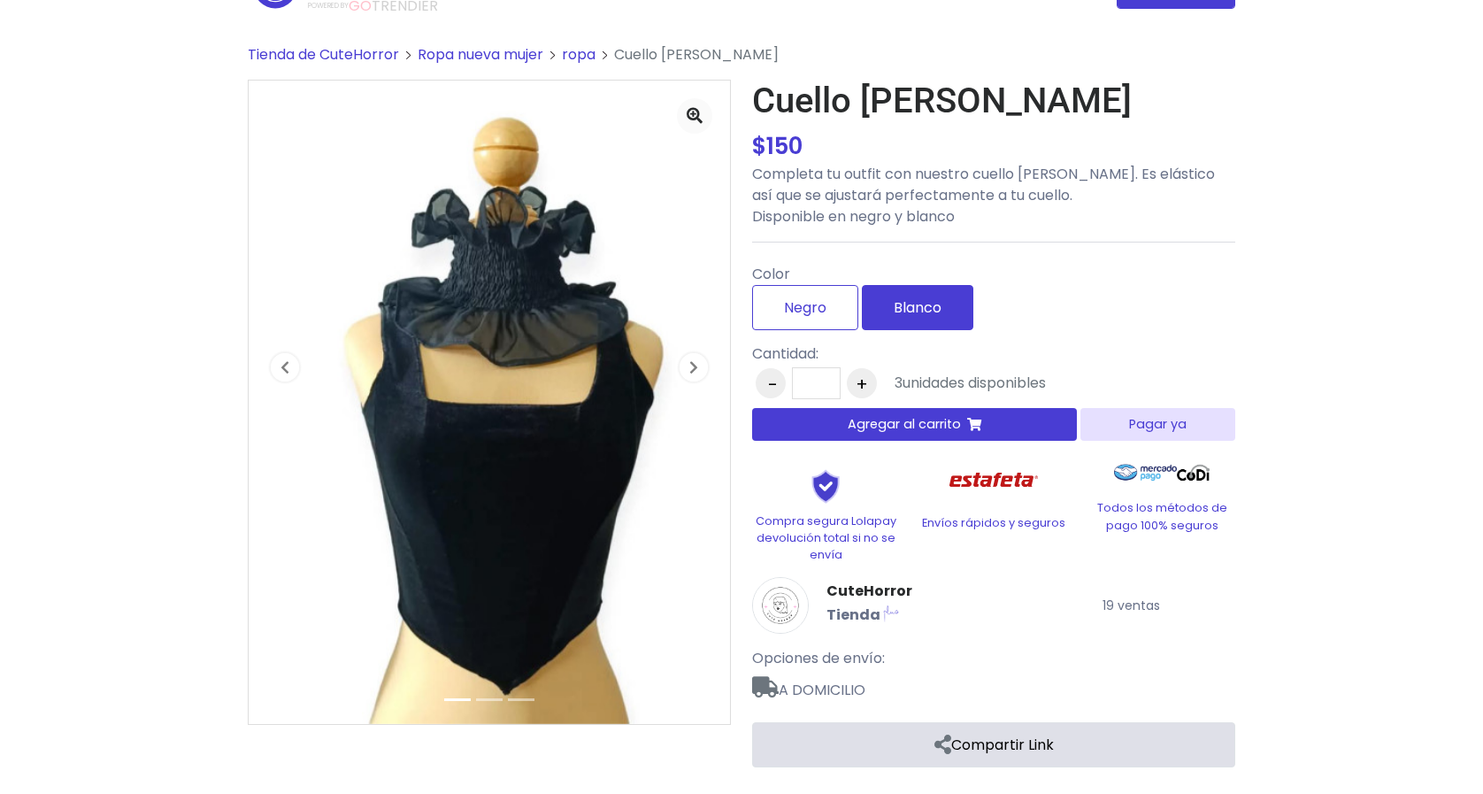
click at [885, 312] on label "Blanco" at bounding box center [918, 307] width 112 height 45
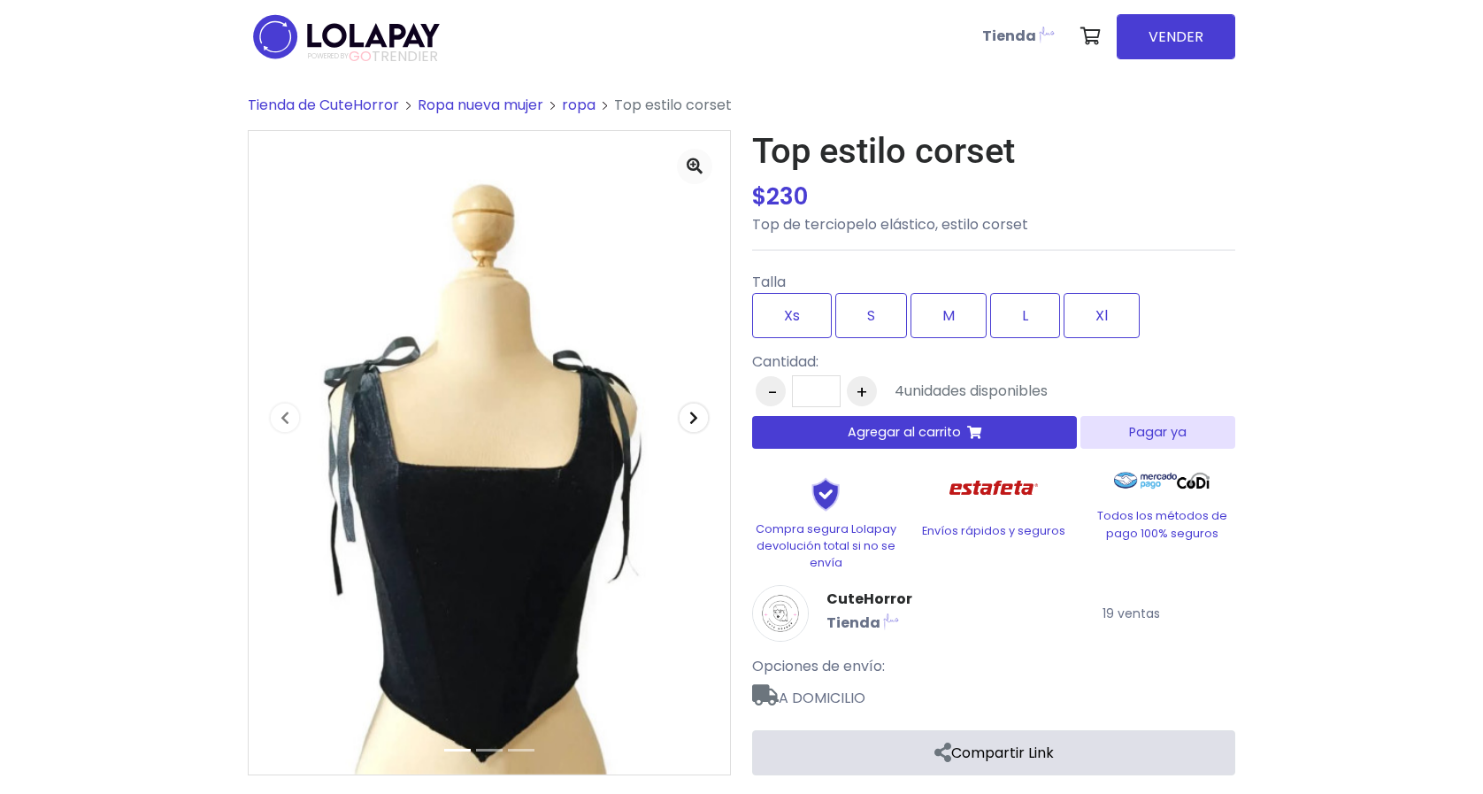
click at [696, 423] on icon "button" at bounding box center [693, 418] width 9 height 14
click at [695, 423] on icon "button" at bounding box center [693, 418] width 9 height 14
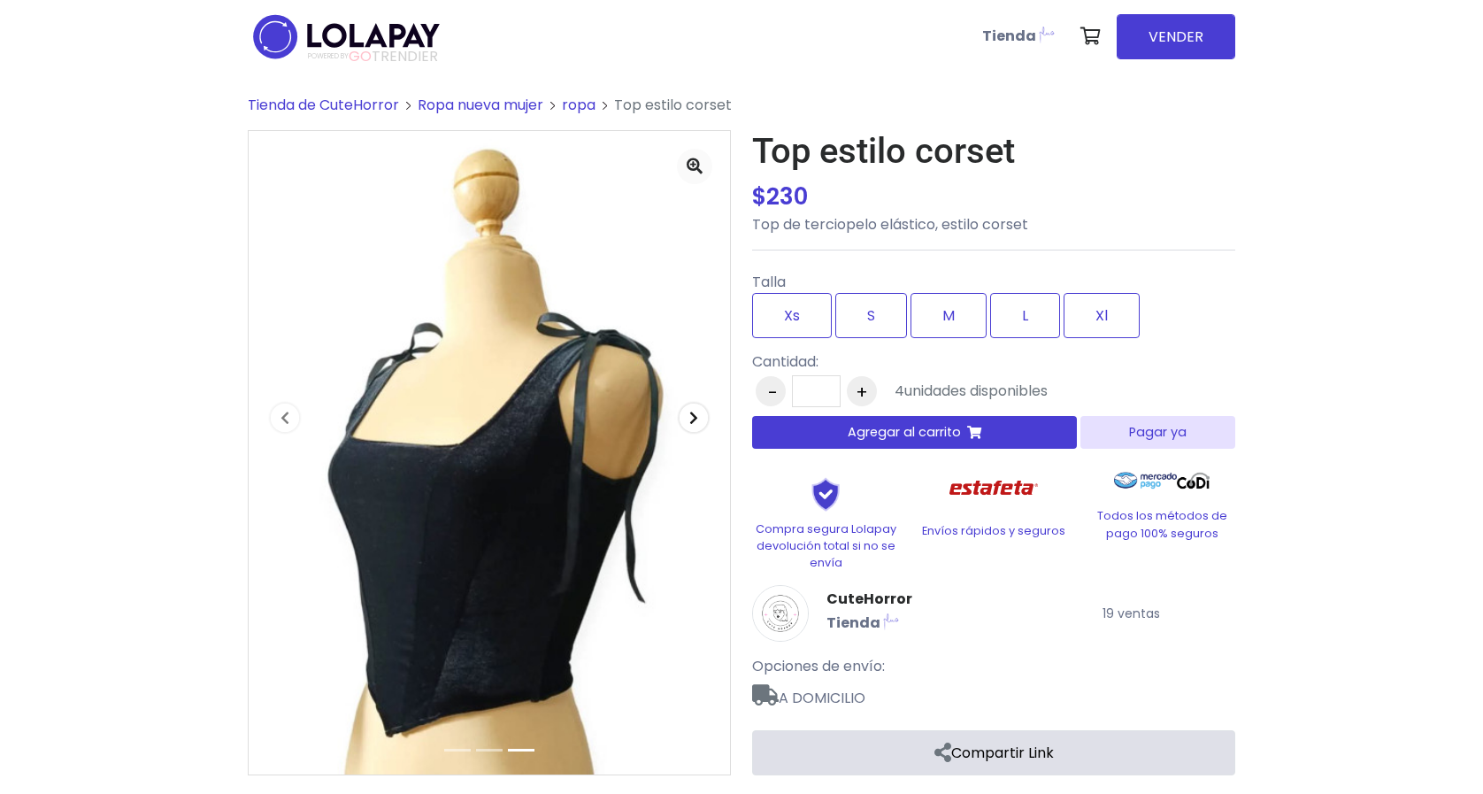
click at [696, 424] on span "button" at bounding box center [694, 418] width 28 height 28
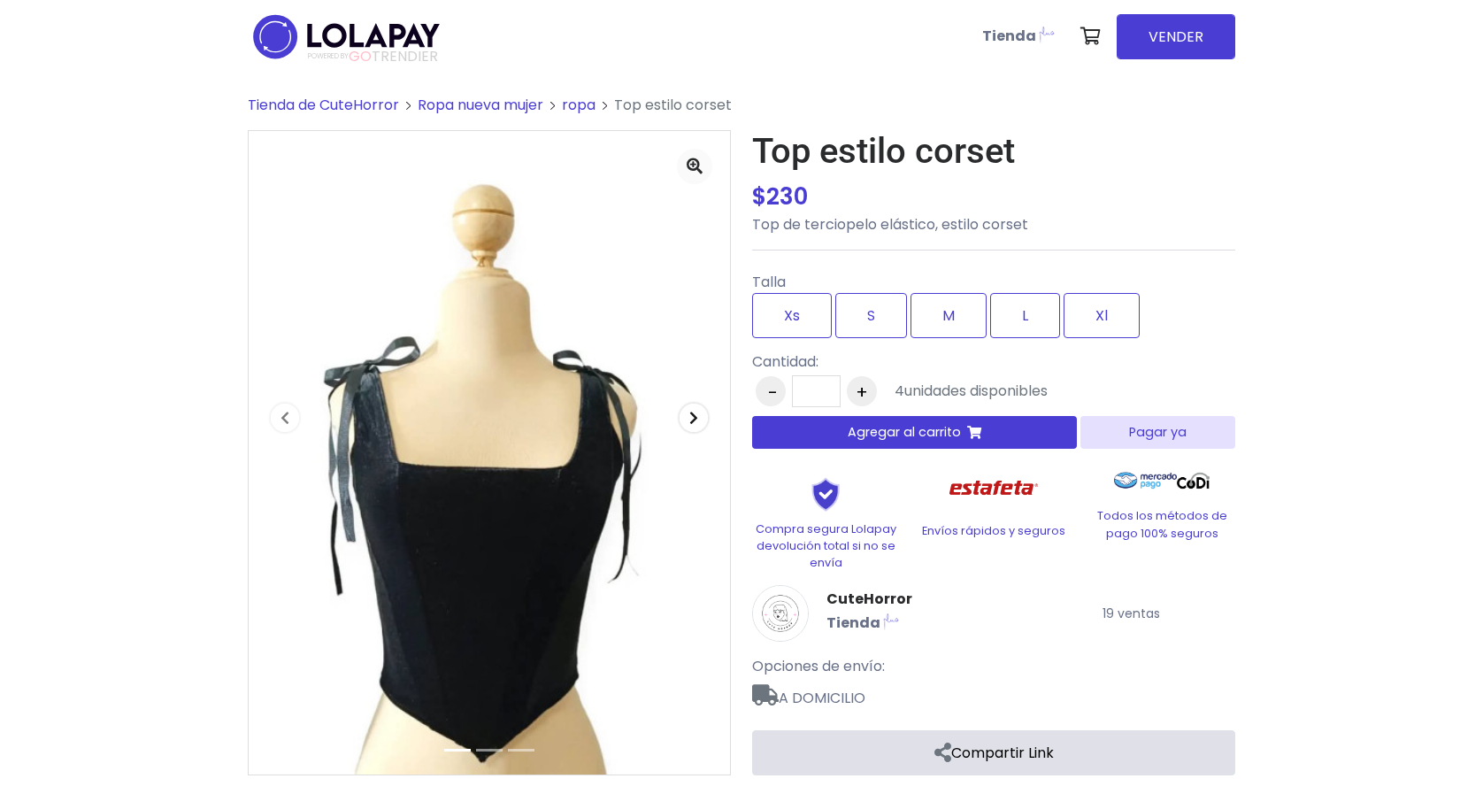
click at [696, 423] on icon "button" at bounding box center [693, 418] width 9 height 14
